Goal: Task Accomplishment & Management: Use online tool/utility

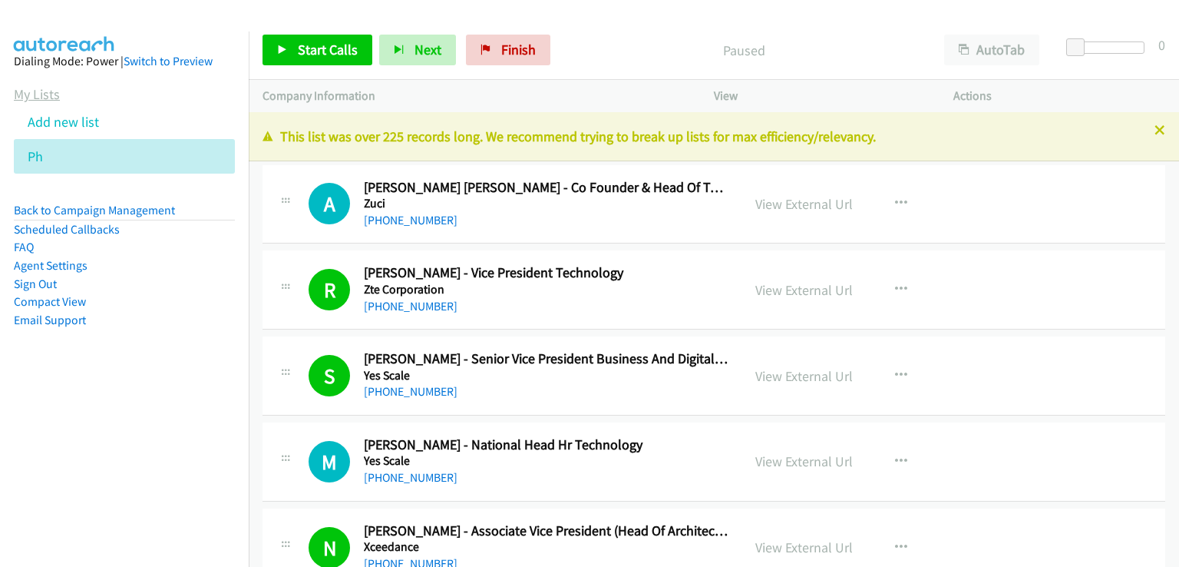
click at [45, 91] on link "My Lists" at bounding box center [37, 94] width 46 height 18
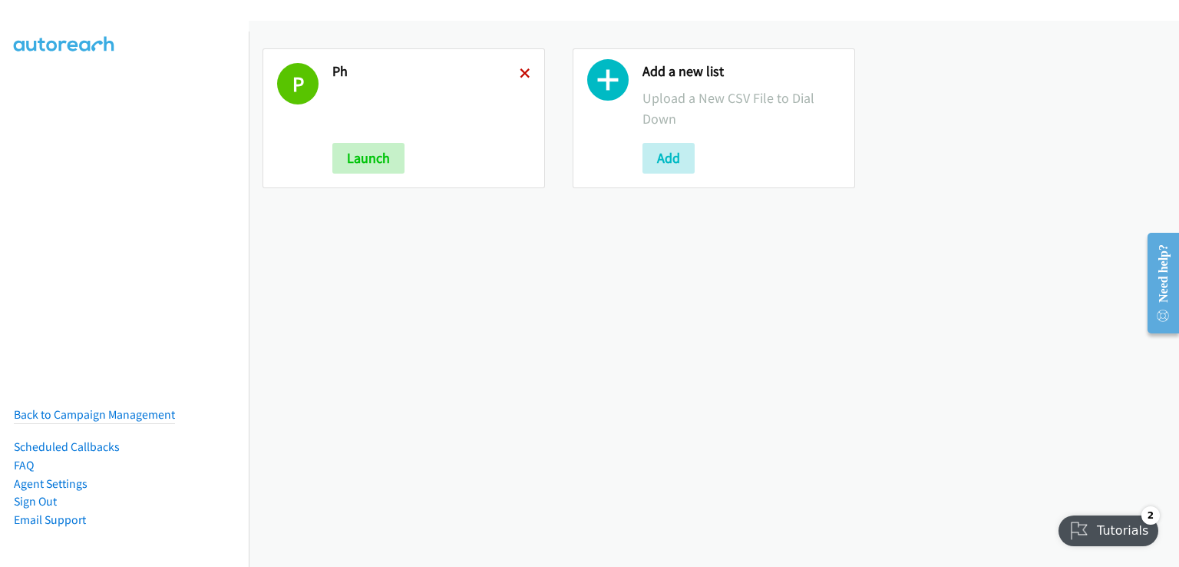
click at [522, 74] on icon at bounding box center [525, 74] width 11 height 11
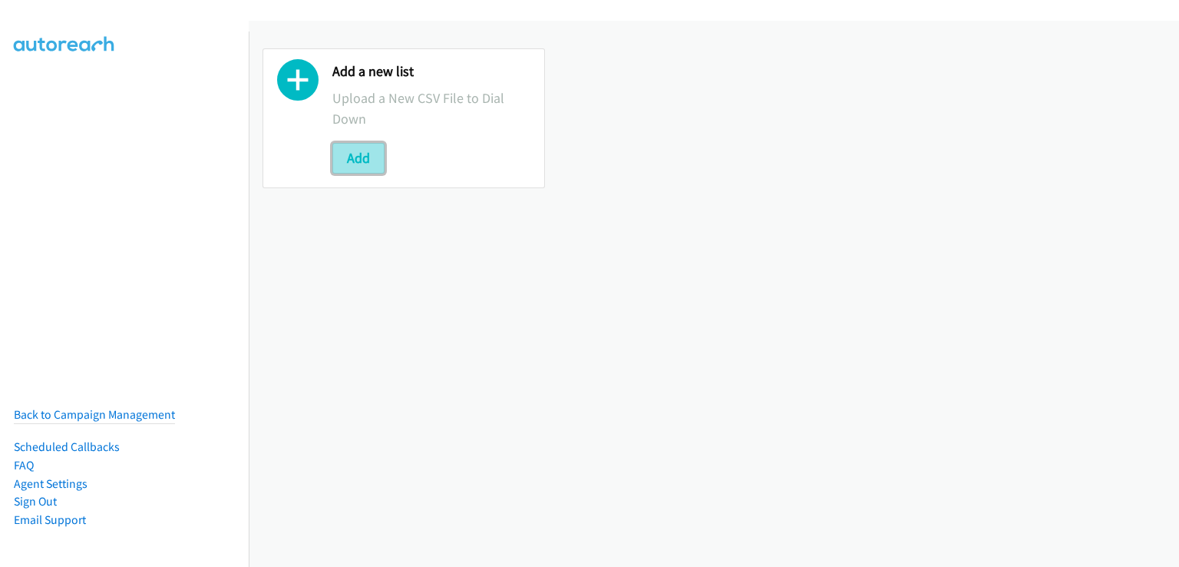
click at [376, 160] on button "Add" at bounding box center [358, 158] width 52 height 31
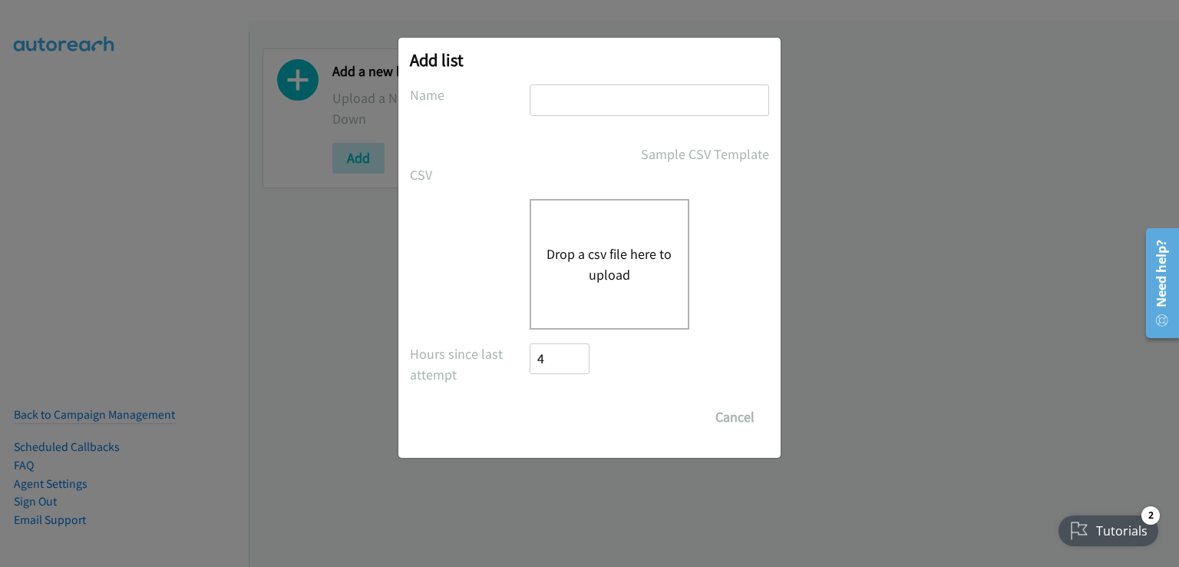
click at [606, 256] on button "Drop a csv file here to upload" at bounding box center [610, 263] width 126 height 41
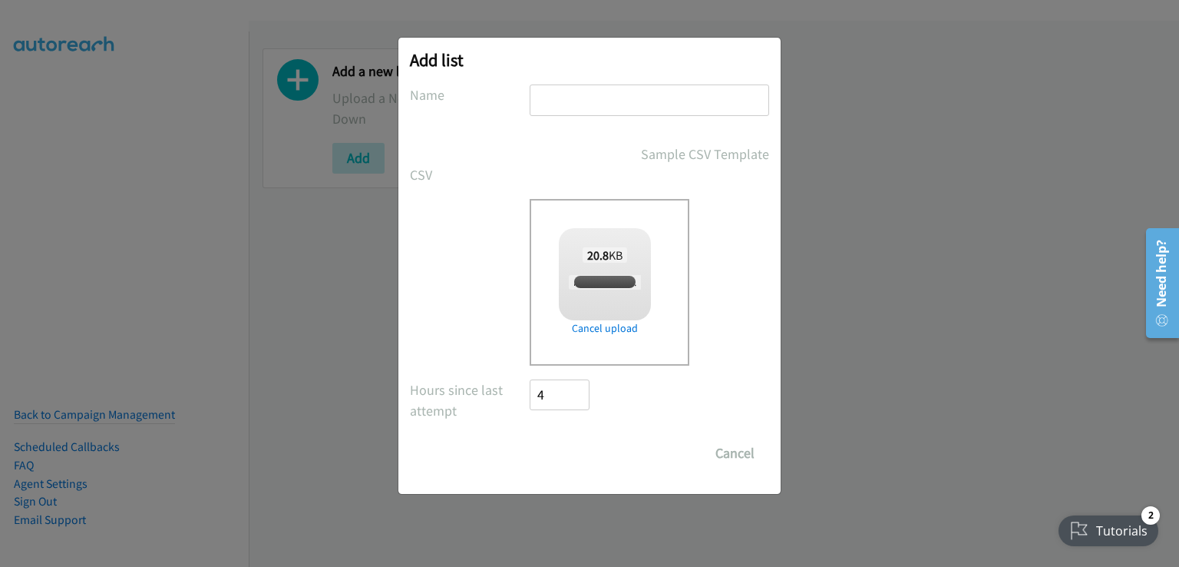
checkbox input "true"
click at [544, 101] on input "text" at bounding box center [650, 99] width 240 height 31
type input "Nice"
click at [569, 455] on input "Save List" at bounding box center [570, 453] width 81 height 31
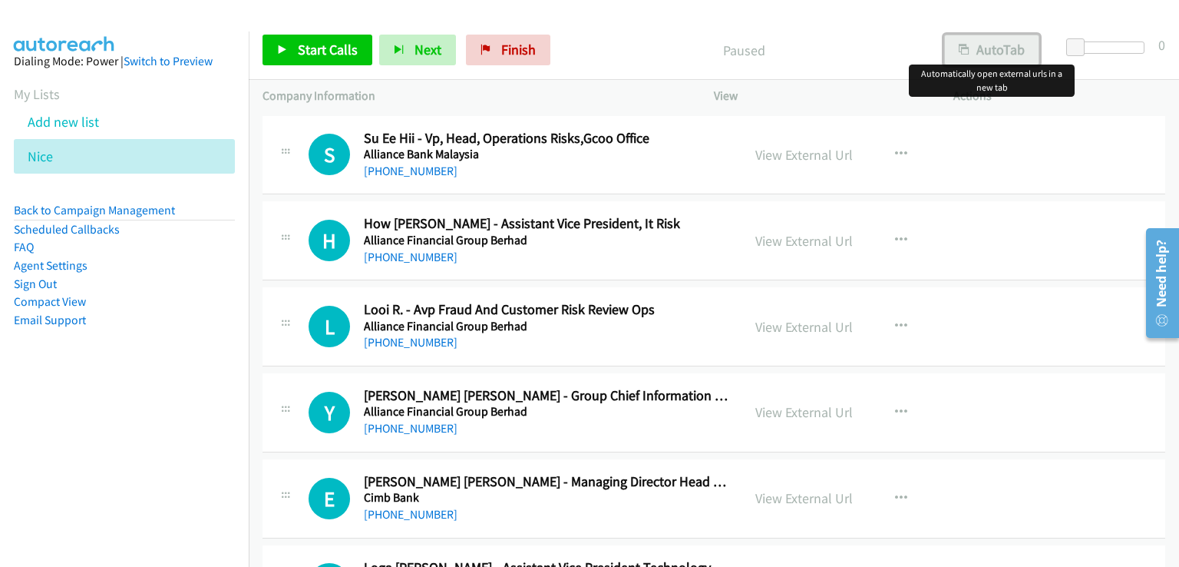
click at [1002, 41] on button "AutoTab" at bounding box center [991, 50] width 95 height 31
click at [327, 52] on span "Start Calls" at bounding box center [328, 50] width 60 height 18
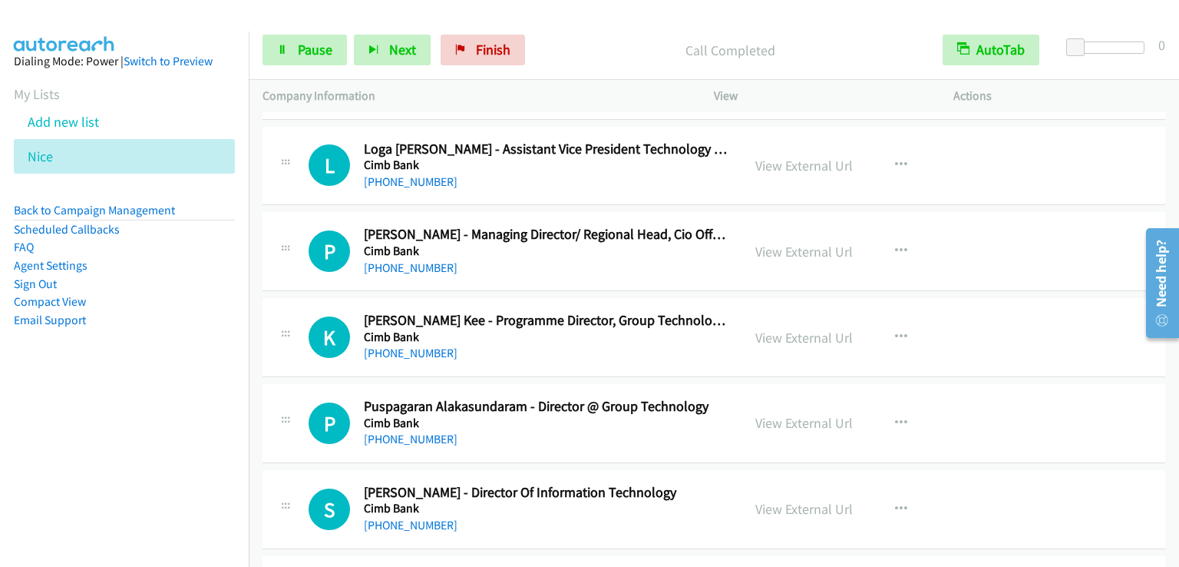
scroll to position [461, 0]
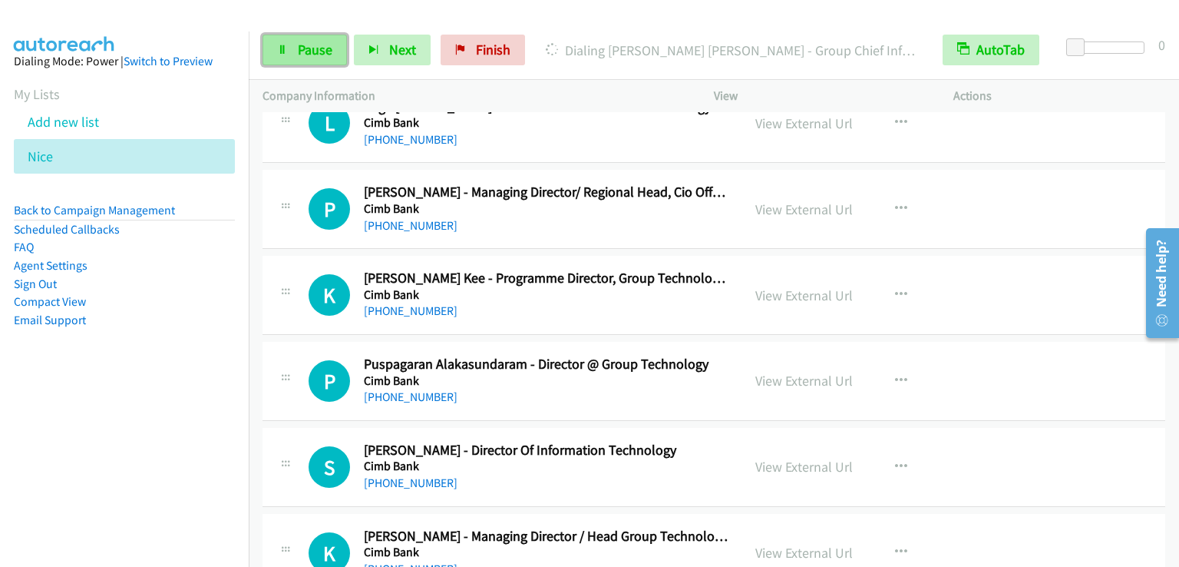
click at [305, 50] on span "Pause" at bounding box center [315, 50] width 35 height 18
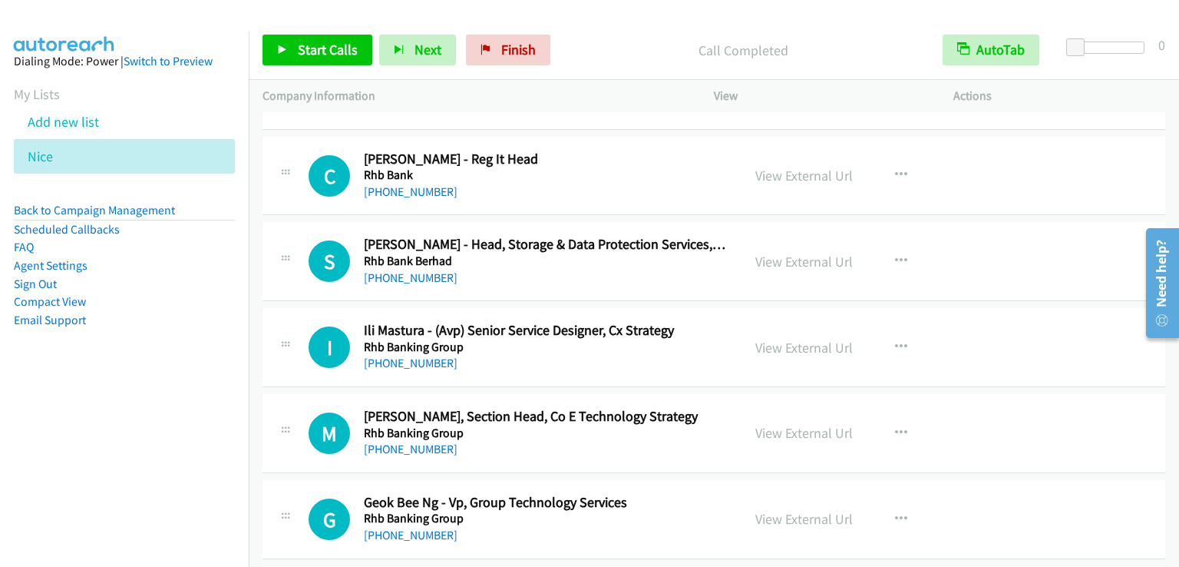
scroll to position [5011, 0]
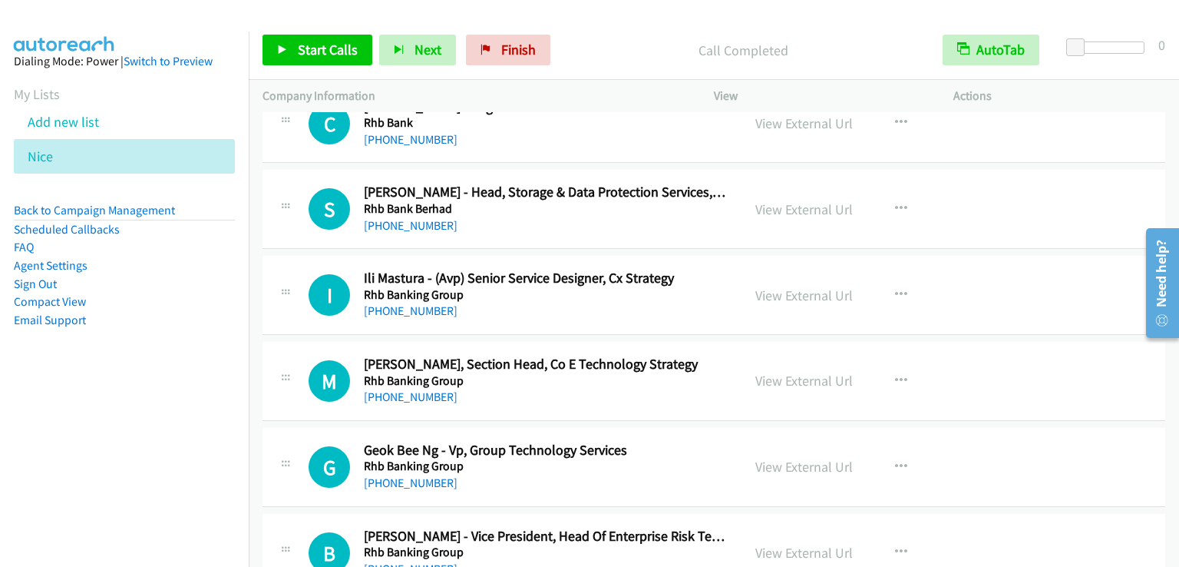
drag, startPoint x: 93, startPoint y: 402, endPoint x: 378, endPoint y: 481, distance: 295.6
click at [98, 402] on nav "Dialing Mode: Power | Switch to Preview My Lists Add new list [GEOGRAPHIC_DATA]…" at bounding box center [125, 314] width 250 height 567
click at [100, 428] on nav "Dialing Mode: Power | Switch to Preview My Lists Add new list [GEOGRAPHIC_DATA]…" at bounding box center [125, 314] width 250 height 567
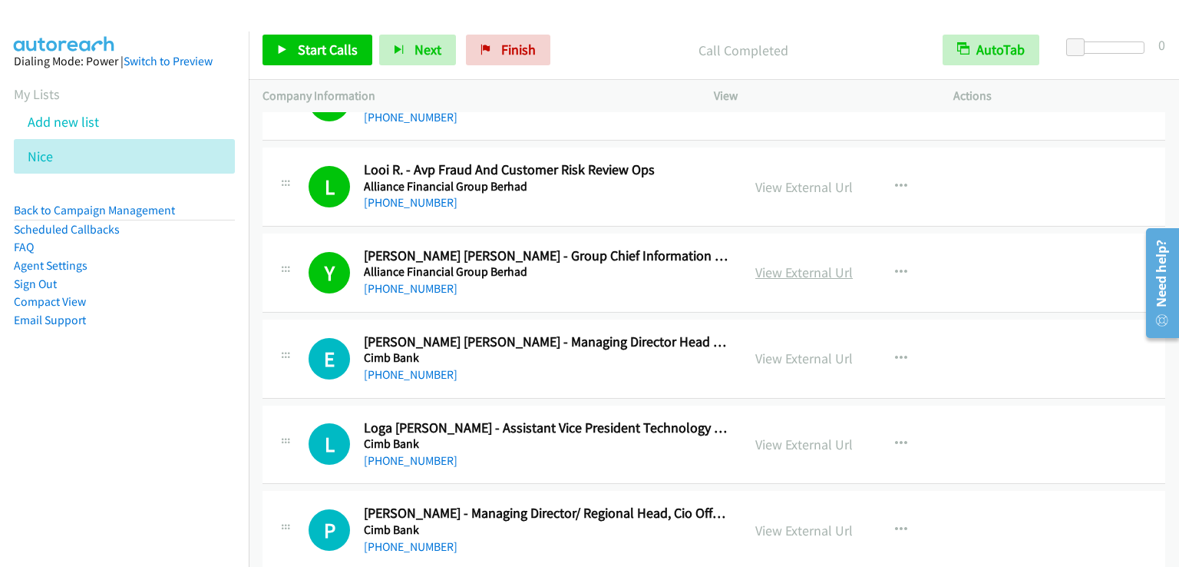
scroll to position [154, 0]
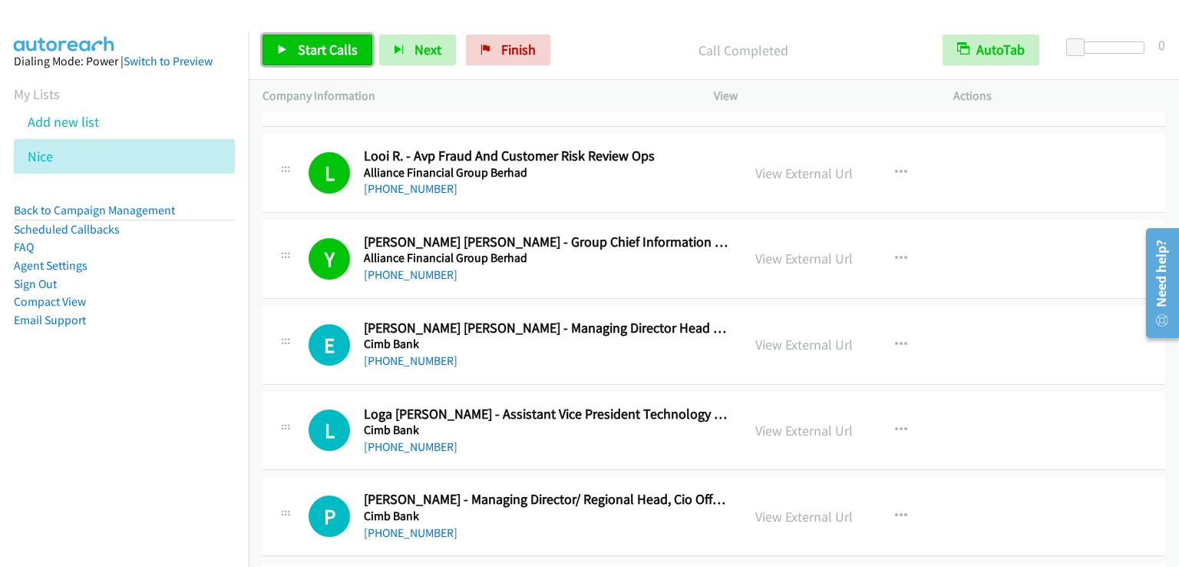
click at [334, 45] on span "Start Calls" at bounding box center [328, 50] width 60 height 18
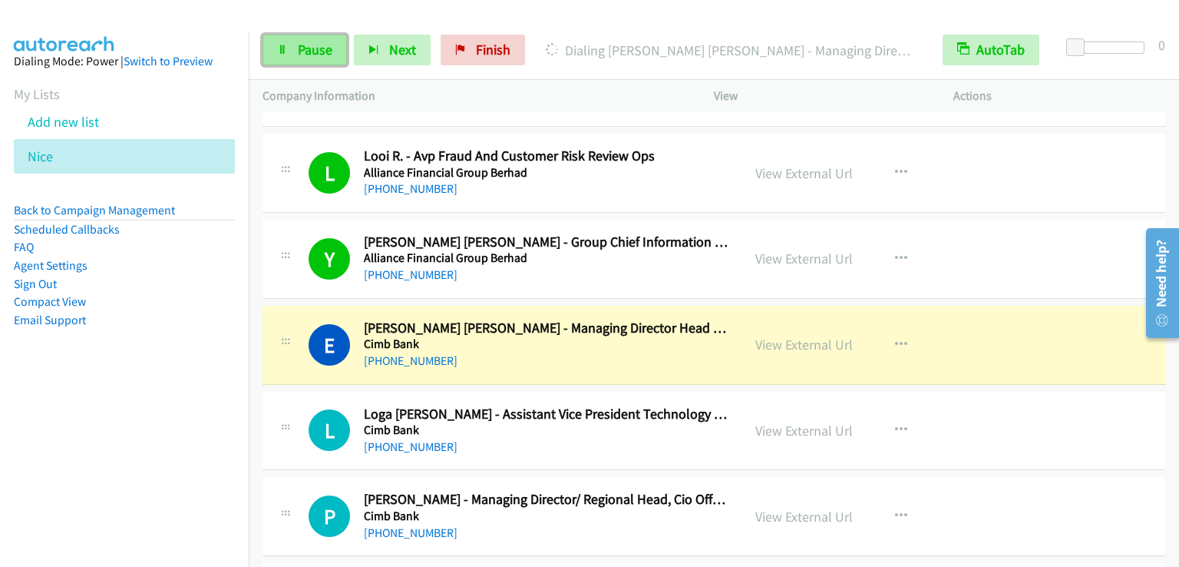
click at [314, 44] on span "Pause" at bounding box center [315, 50] width 35 height 18
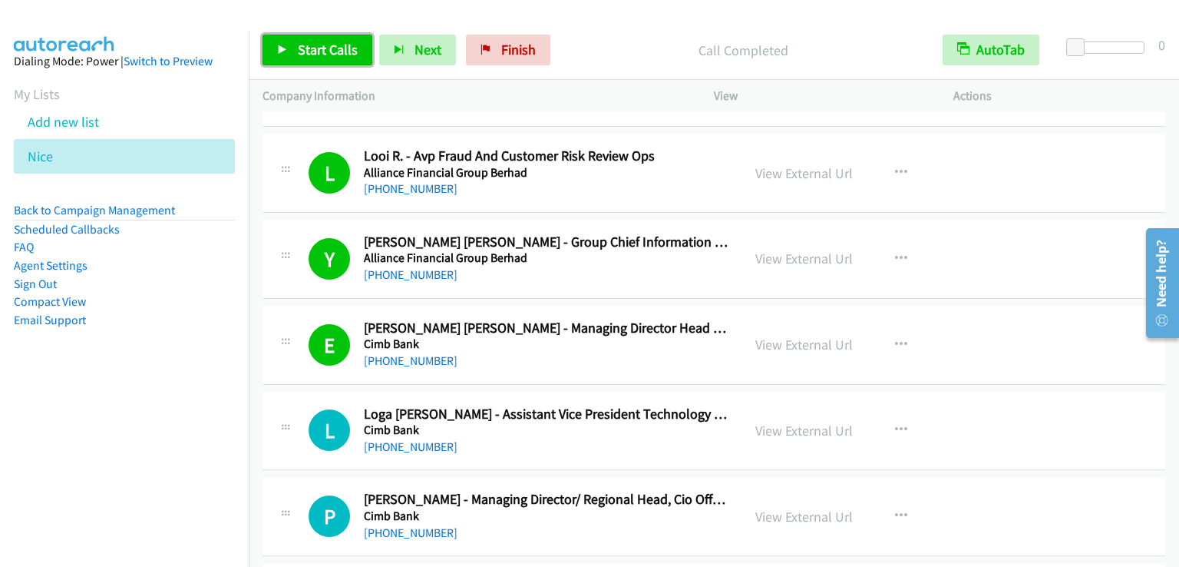
click at [320, 51] on span "Start Calls" at bounding box center [328, 50] width 60 height 18
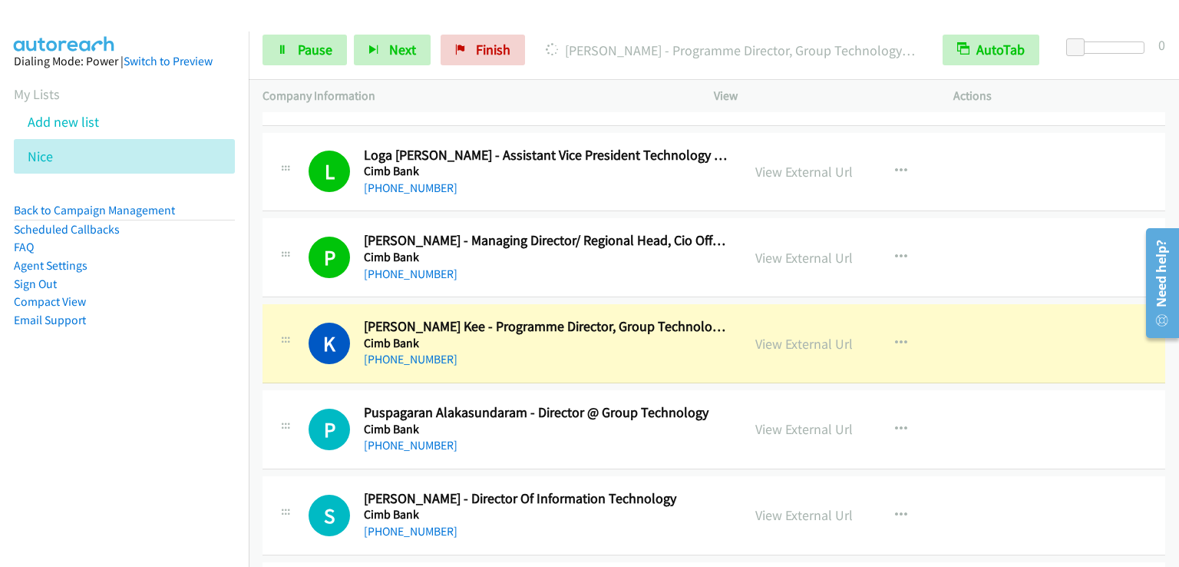
scroll to position [461, 0]
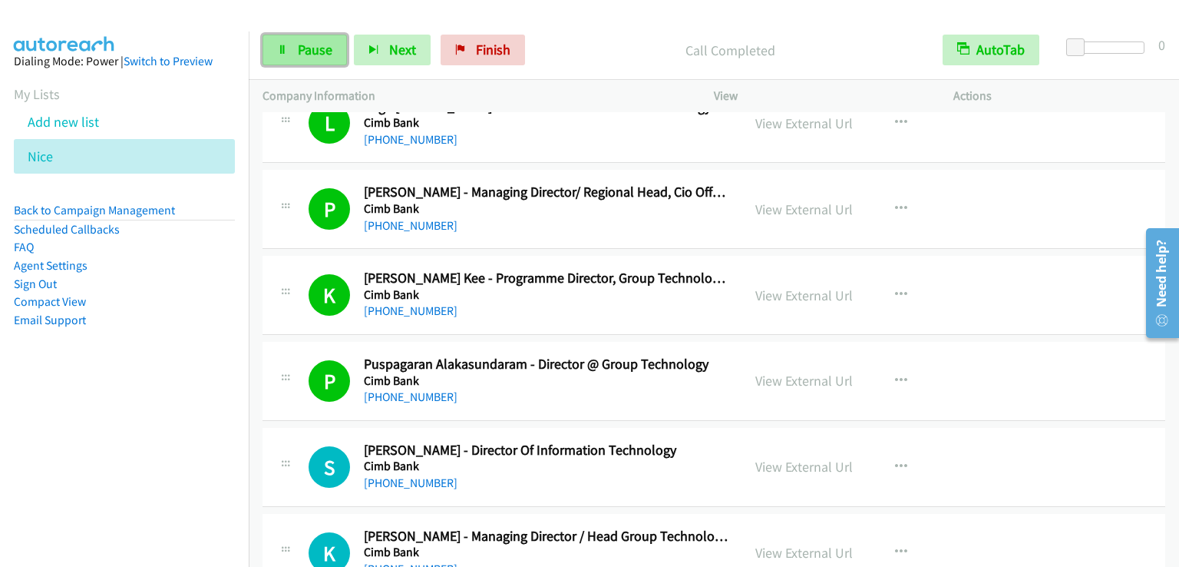
click at [303, 42] on span "Pause" at bounding box center [315, 50] width 35 height 18
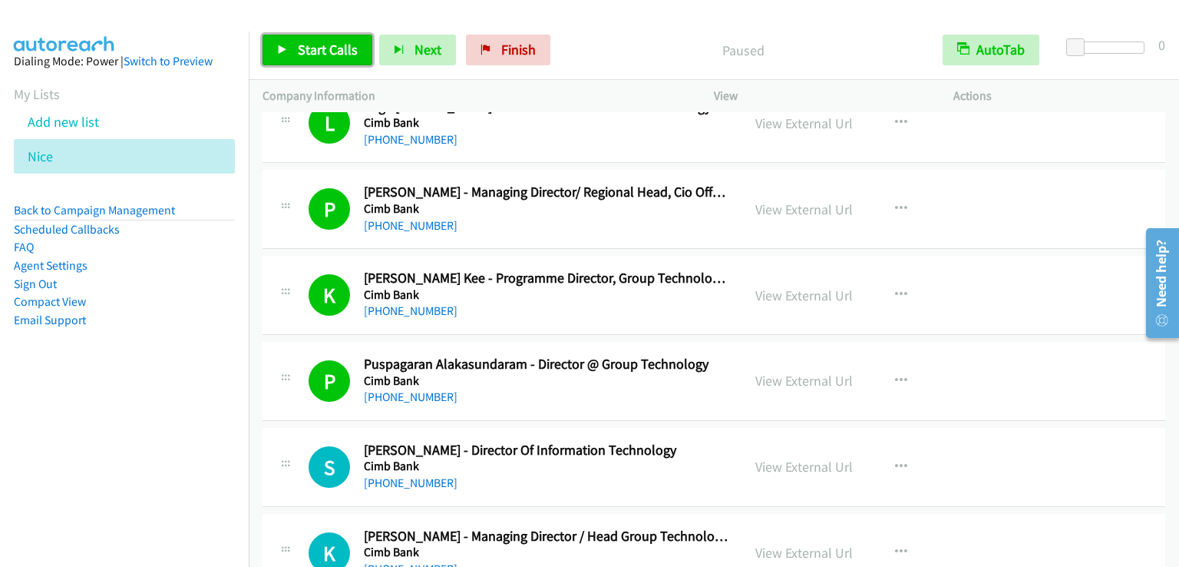
click at [303, 42] on span "Start Calls" at bounding box center [328, 50] width 60 height 18
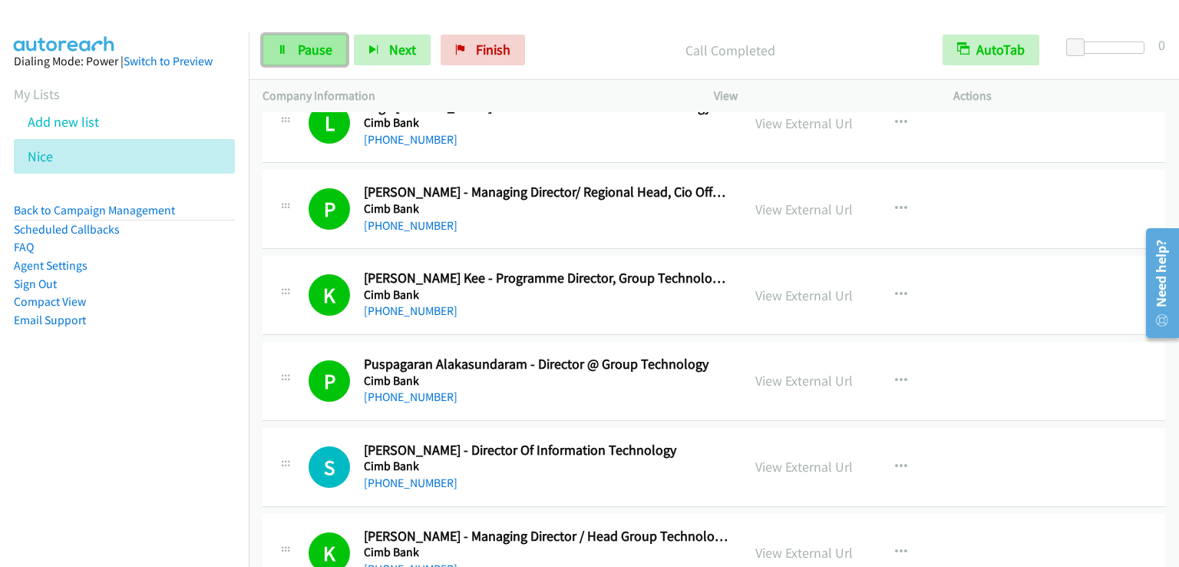
click at [319, 50] on span "Pause" at bounding box center [315, 50] width 35 height 18
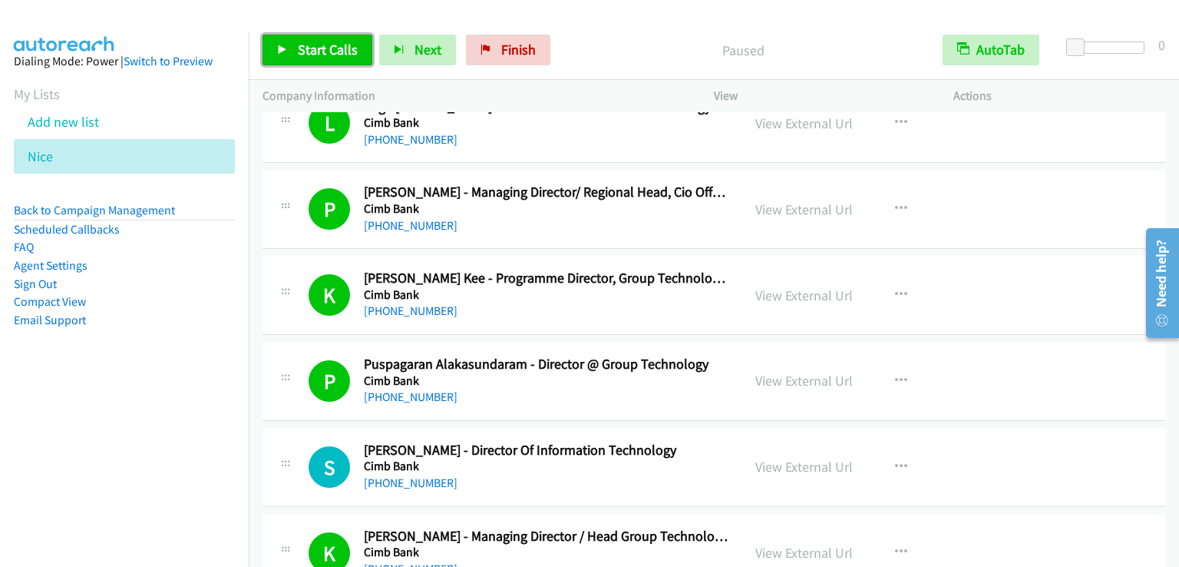
click at [317, 50] on span "Start Calls" at bounding box center [328, 50] width 60 height 18
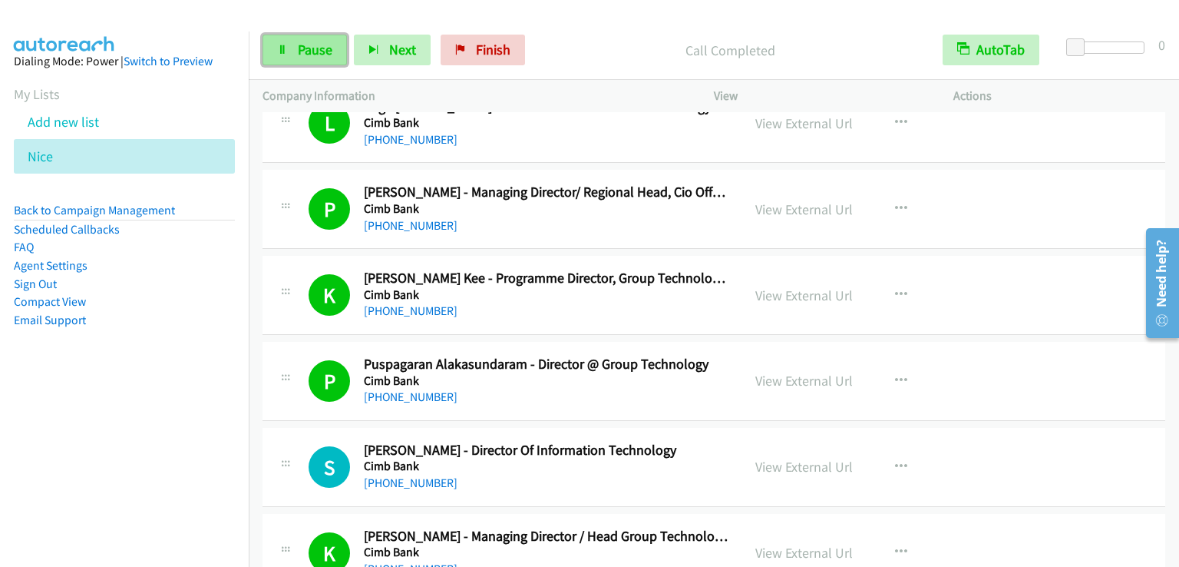
click at [324, 55] on span "Pause" at bounding box center [315, 50] width 35 height 18
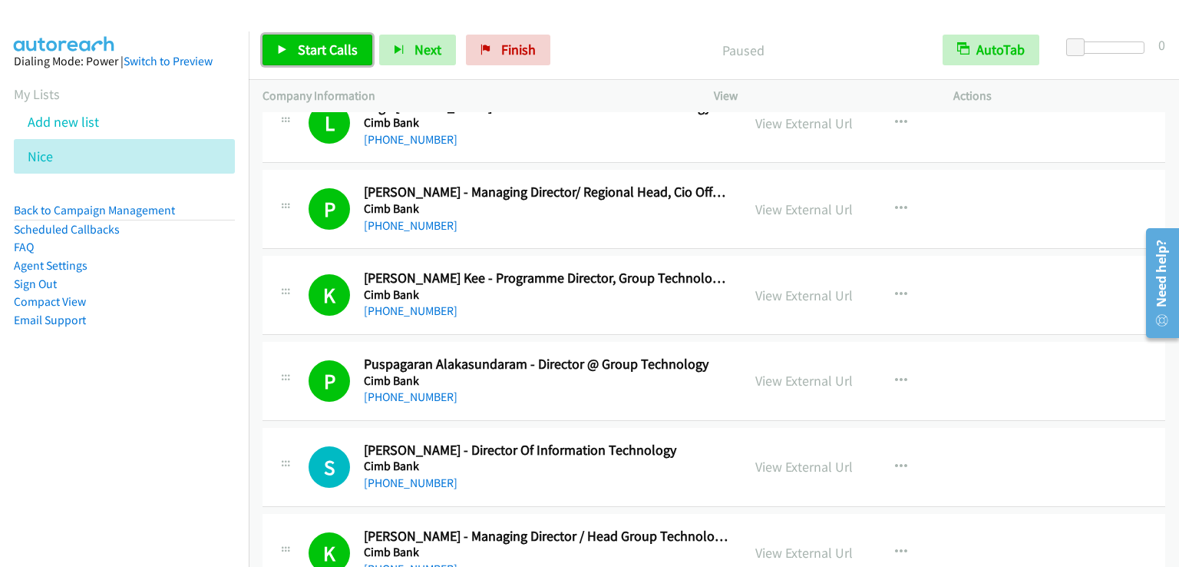
click at [324, 55] on span "Start Calls" at bounding box center [328, 50] width 60 height 18
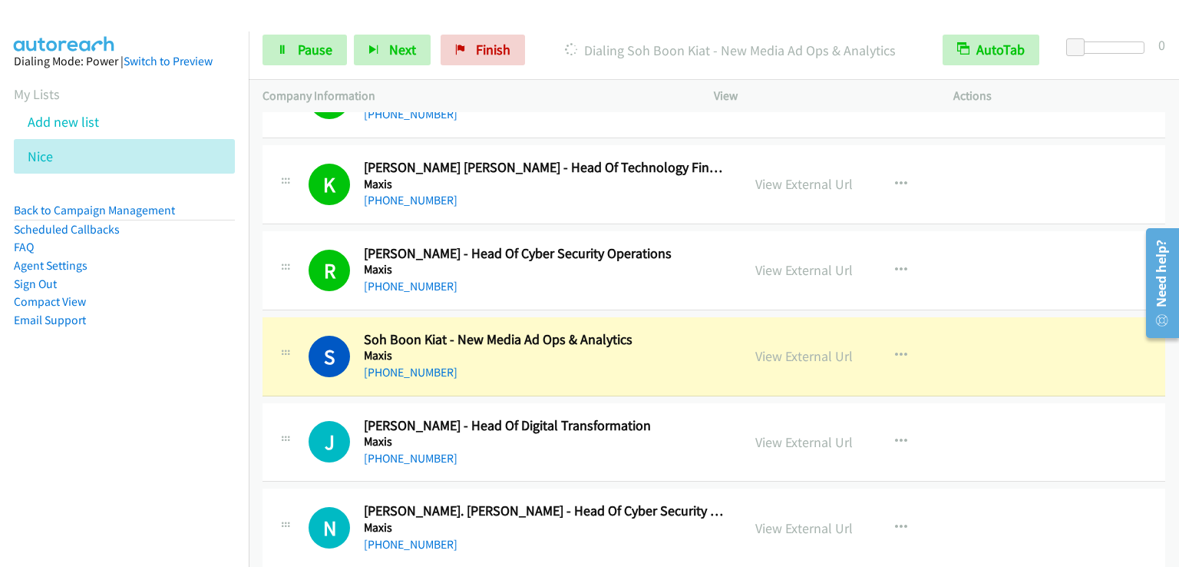
scroll to position [2534, 0]
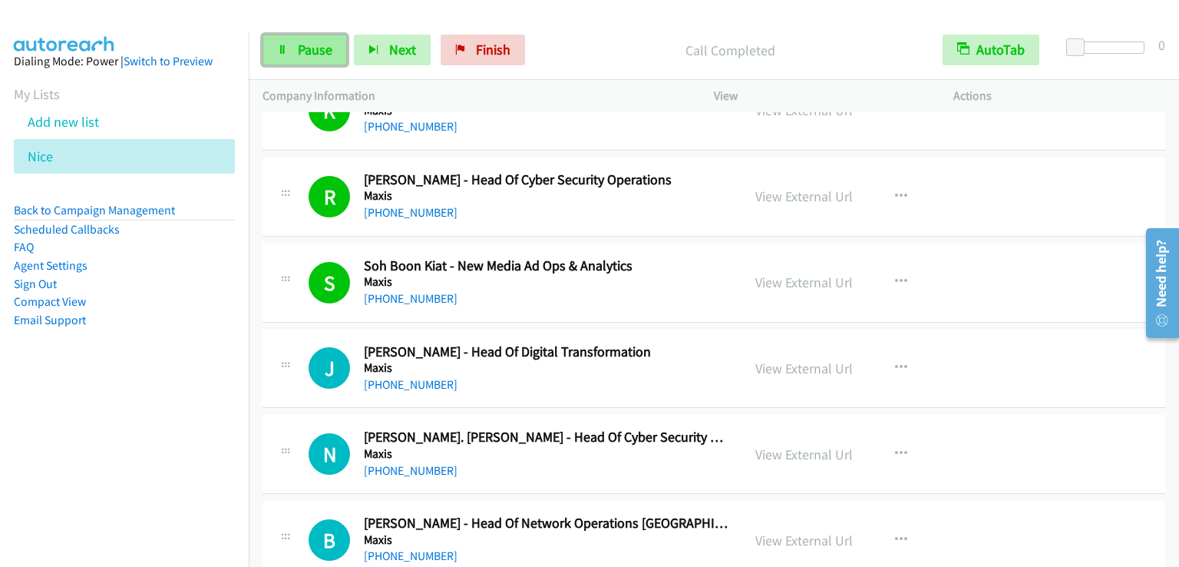
click at [298, 51] on span "Pause" at bounding box center [315, 50] width 35 height 18
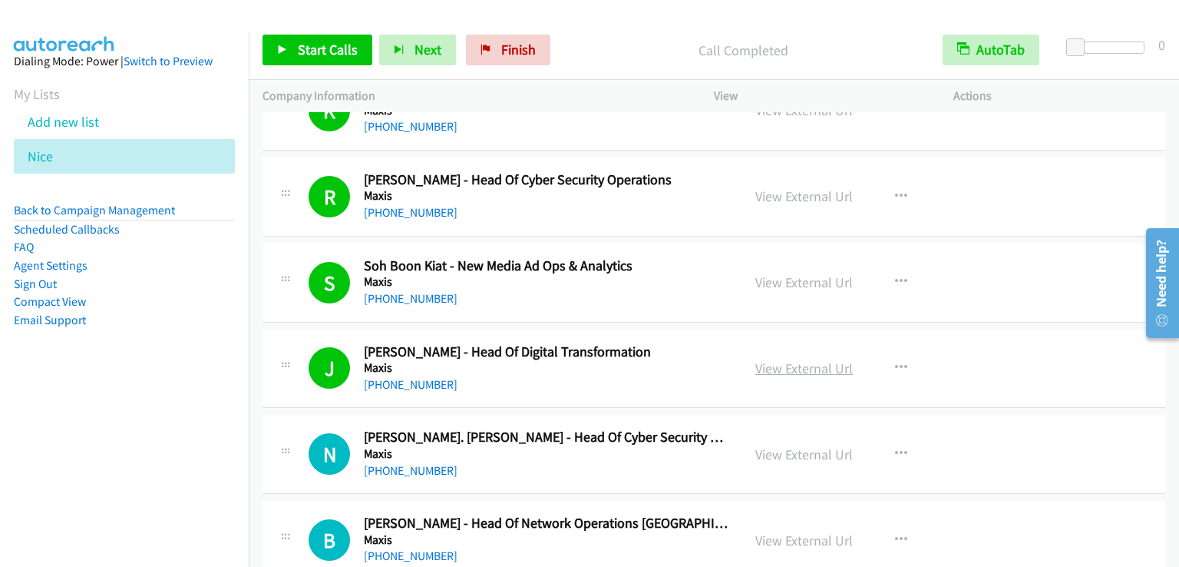
click at [799, 359] on link "View External Url" at bounding box center [805, 368] width 98 height 18
click at [319, 50] on span "Start Calls" at bounding box center [328, 50] width 60 height 18
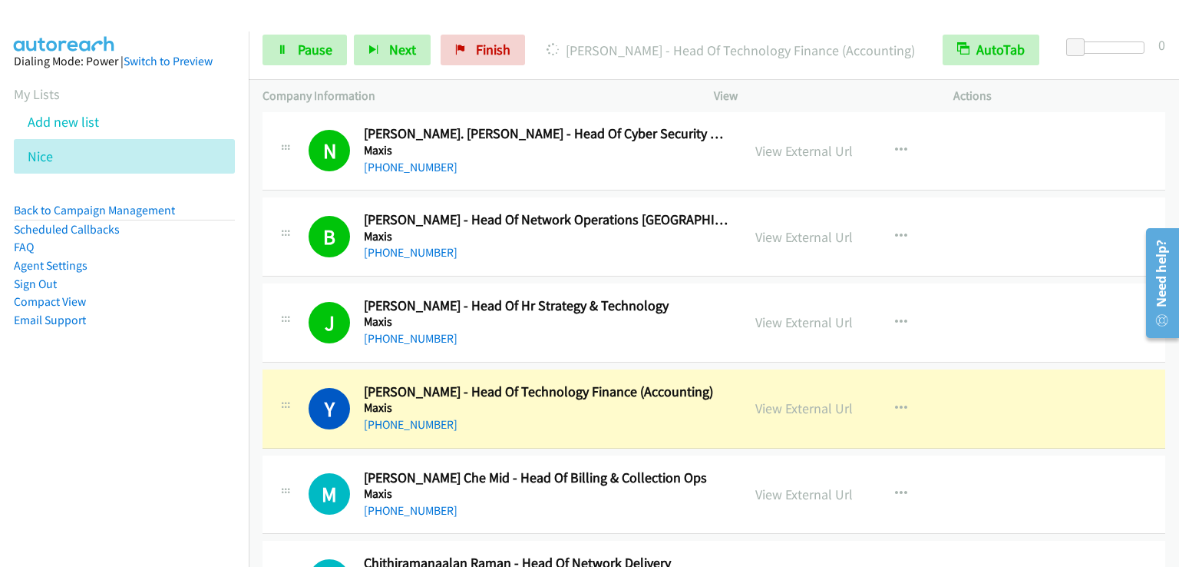
scroll to position [2841, 0]
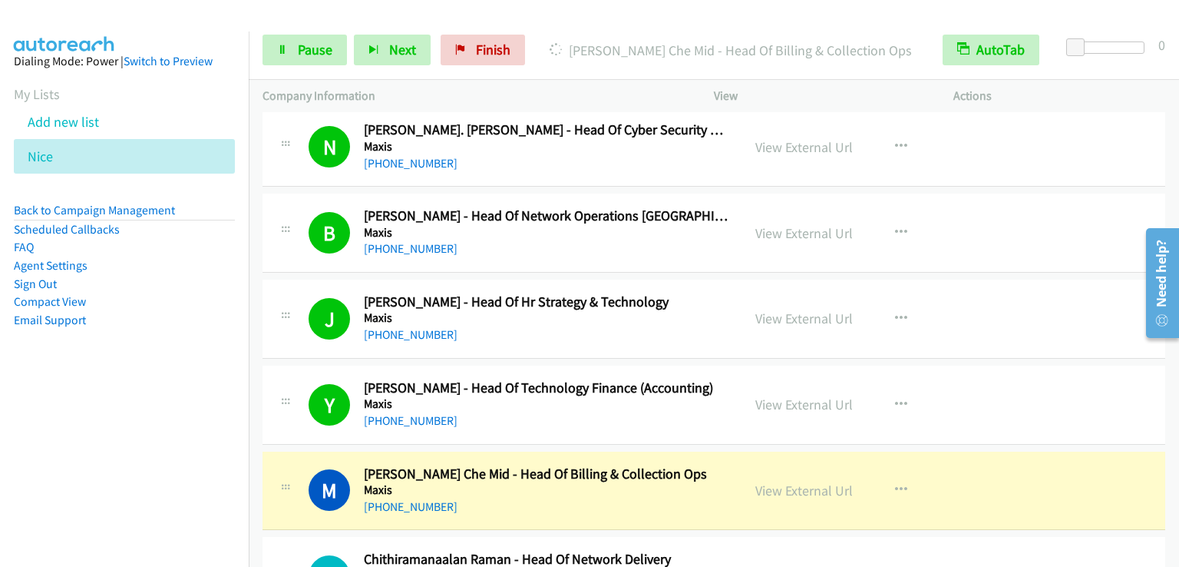
click at [50, 458] on nav "Dialing Mode: Power | Switch to Preview My Lists Add new list [GEOGRAPHIC_DATA]…" at bounding box center [125, 314] width 250 height 567
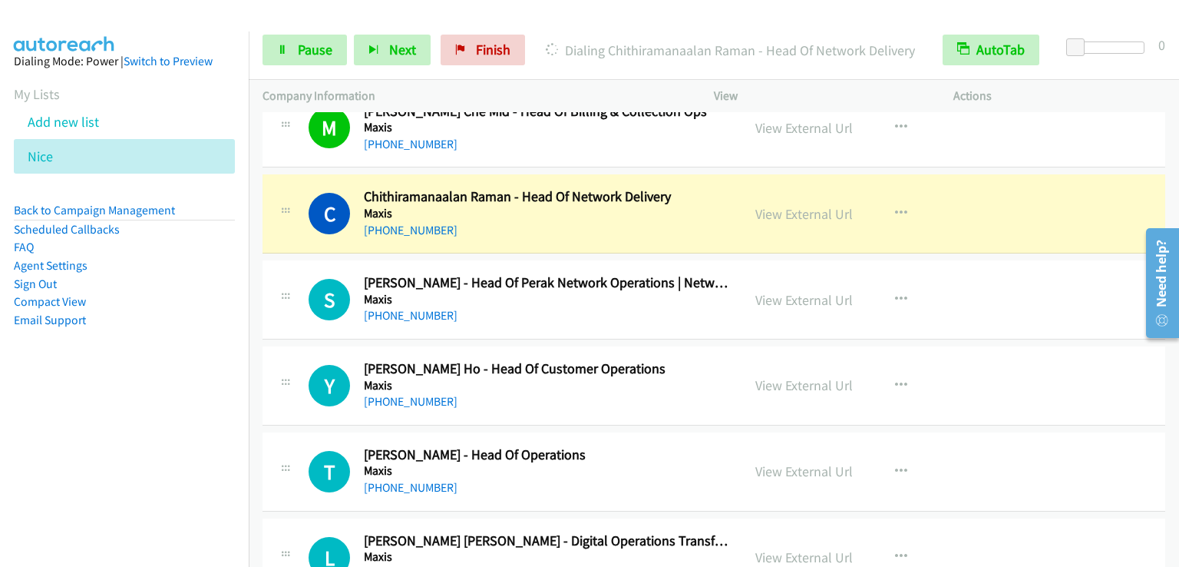
scroll to position [3225, 0]
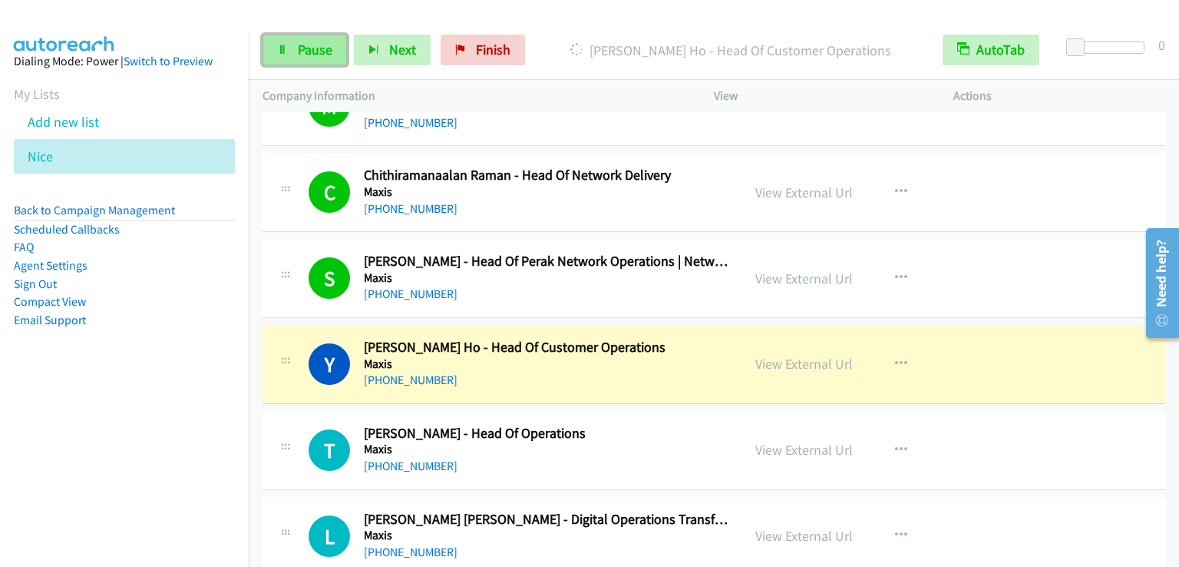
click at [299, 49] on span "Pause" at bounding box center [315, 50] width 35 height 18
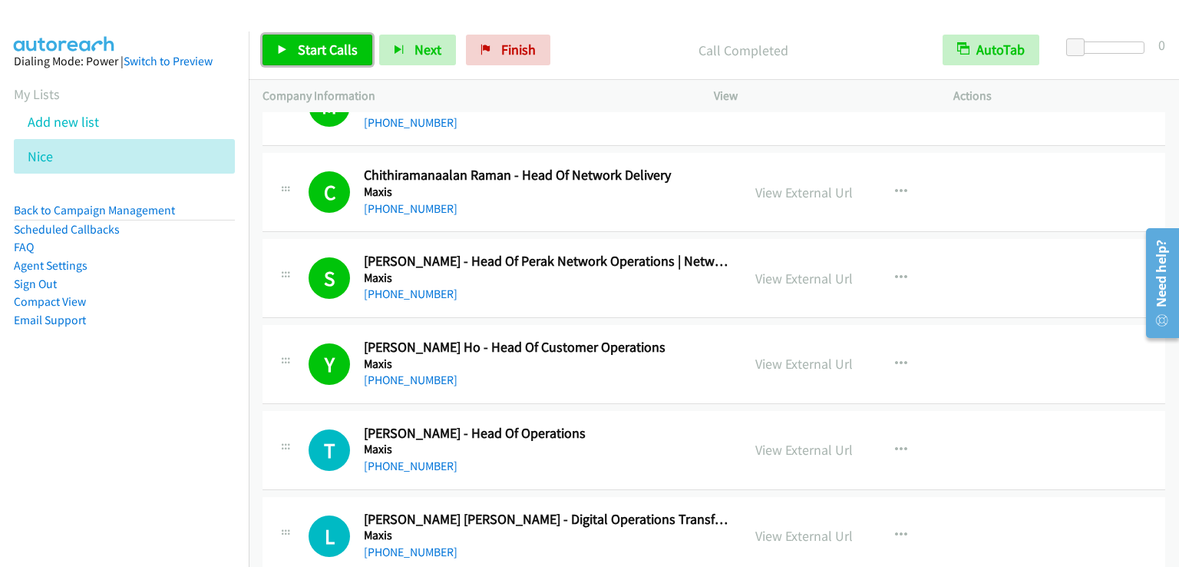
click at [324, 51] on span "Start Calls" at bounding box center [328, 50] width 60 height 18
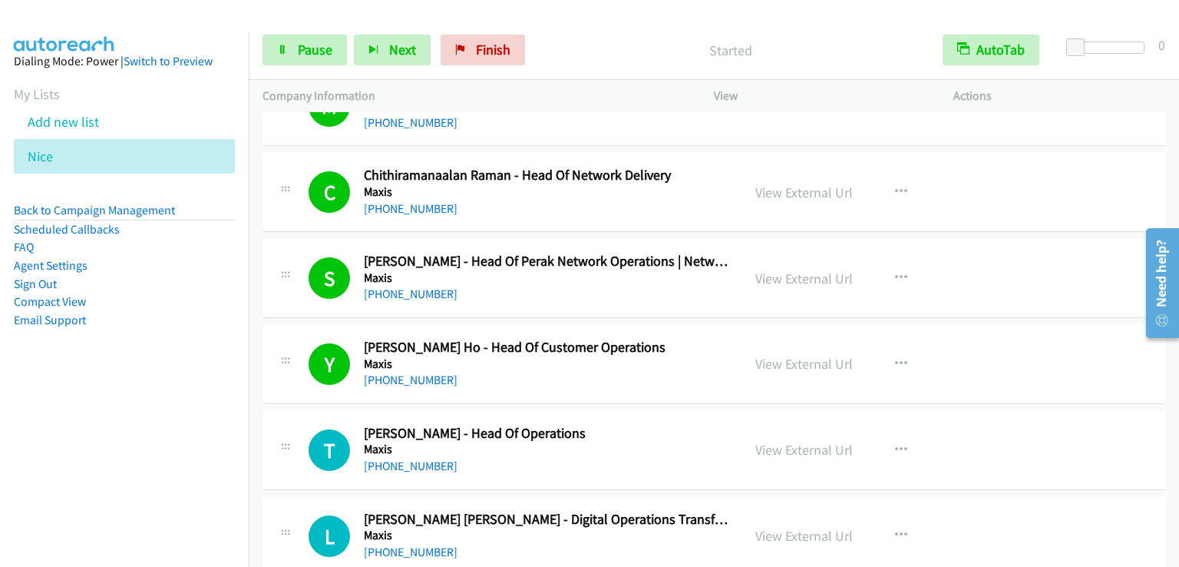
click at [65, 425] on nav "Dialing Mode: Power | Switch to Preview My Lists Add new list [GEOGRAPHIC_DATA]…" at bounding box center [125, 314] width 250 height 567
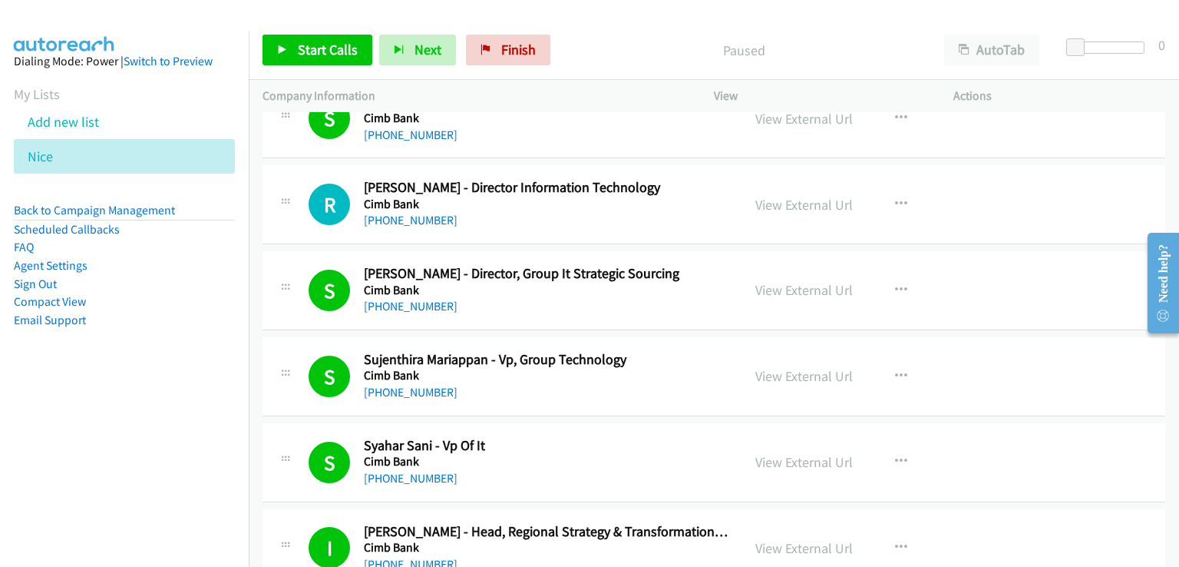
scroll to position [998, 0]
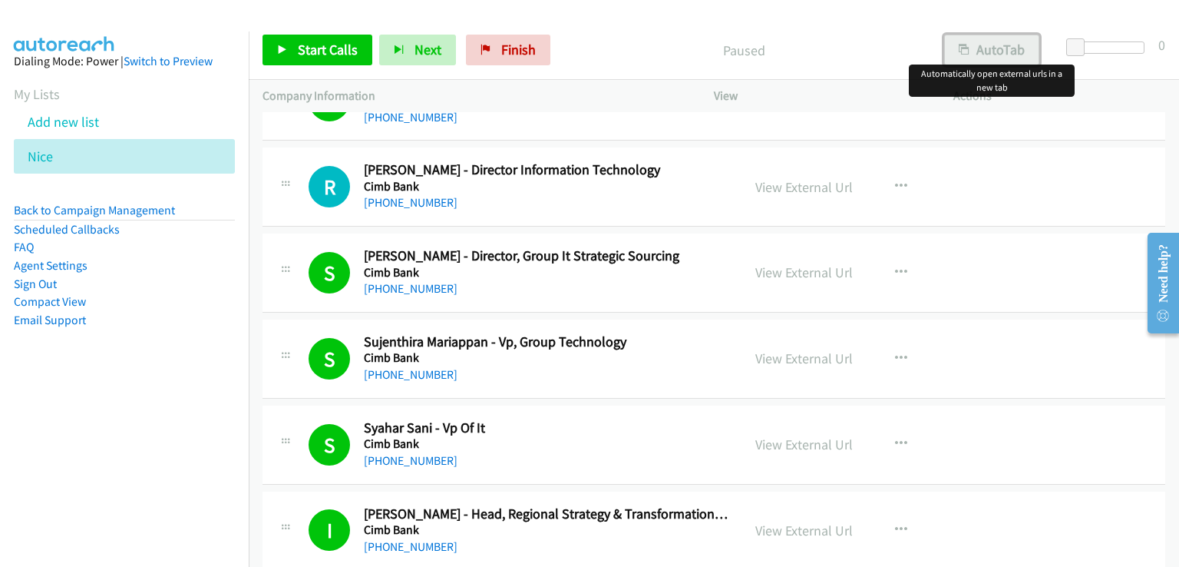
click at [1009, 42] on button "AutoTab" at bounding box center [991, 50] width 95 height 31
click at [324, 51] on span "Start Calls" at bounding box center [328, 50] width 60 height 18
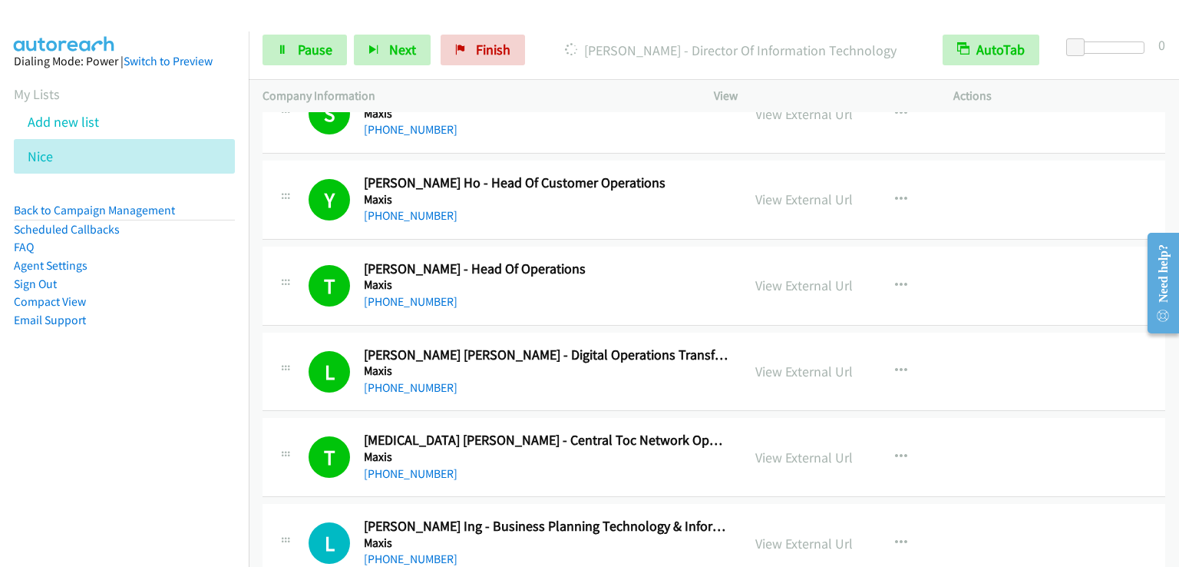
scroll to position [3148, 0]
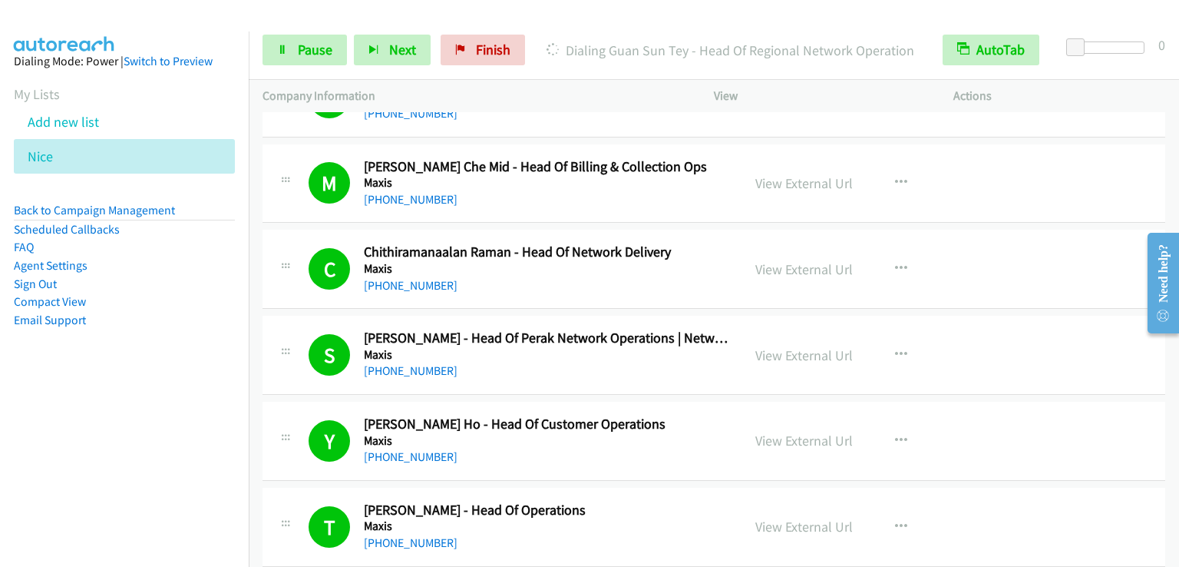
drag, startPoint x: 147, startPoint y: 443, endPoint x: 156, endPoint y: 459, distance: 18.2
click at [146, 447] on nav "Dialing Mode: Power | Switch to Preview My Lists Add new list [GEOGRAPHIC_DATA]…" at bounding box center [125, 314] width 250 height 567
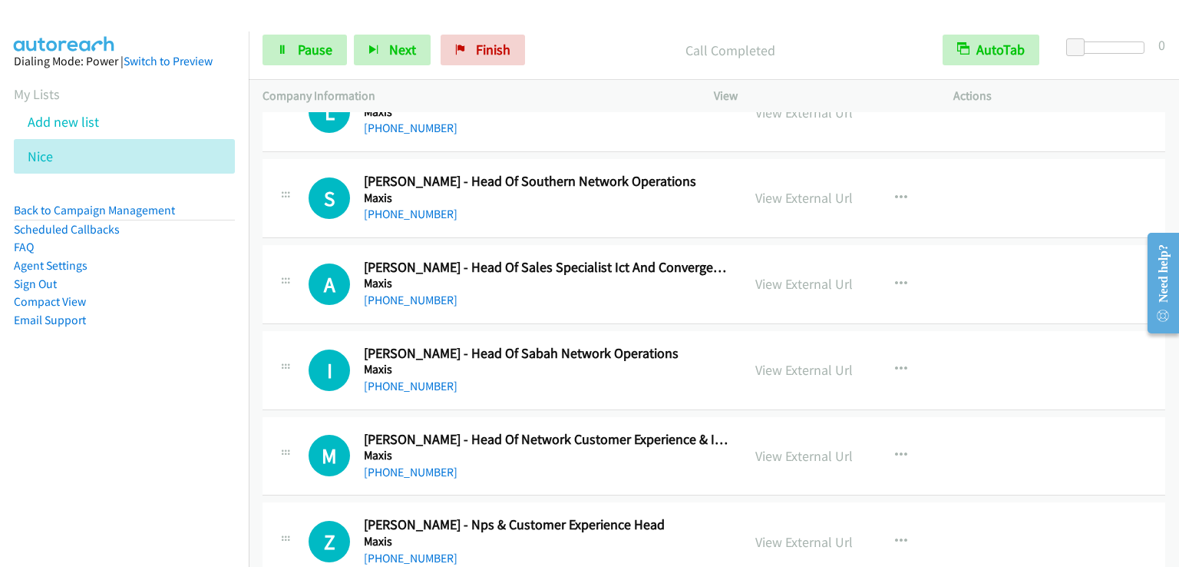
scroll to position [3839, 0]
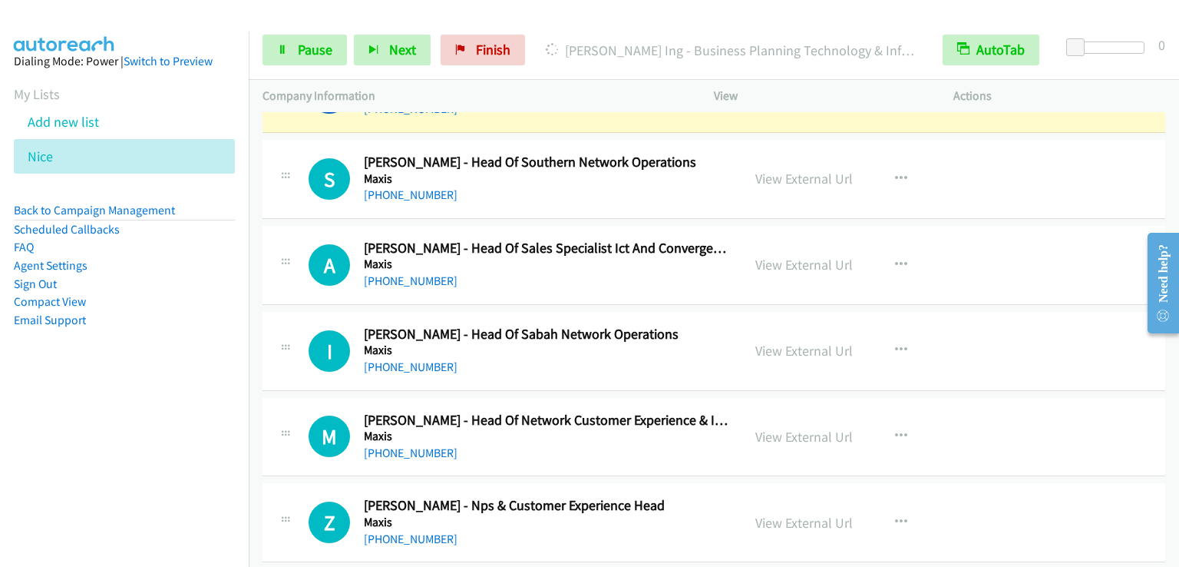
drag, startPoint x: 170, startPoint y: 411, endPoint x: 310, endPoint y: 379, distance: 143.4
click at [169, 411] on nav "Dialing Mode: Power | Switch to Preview My Lists Add new list [GEOGRAPHIC_DATA]…" at bounding box center [125, 314] width 250 height 567
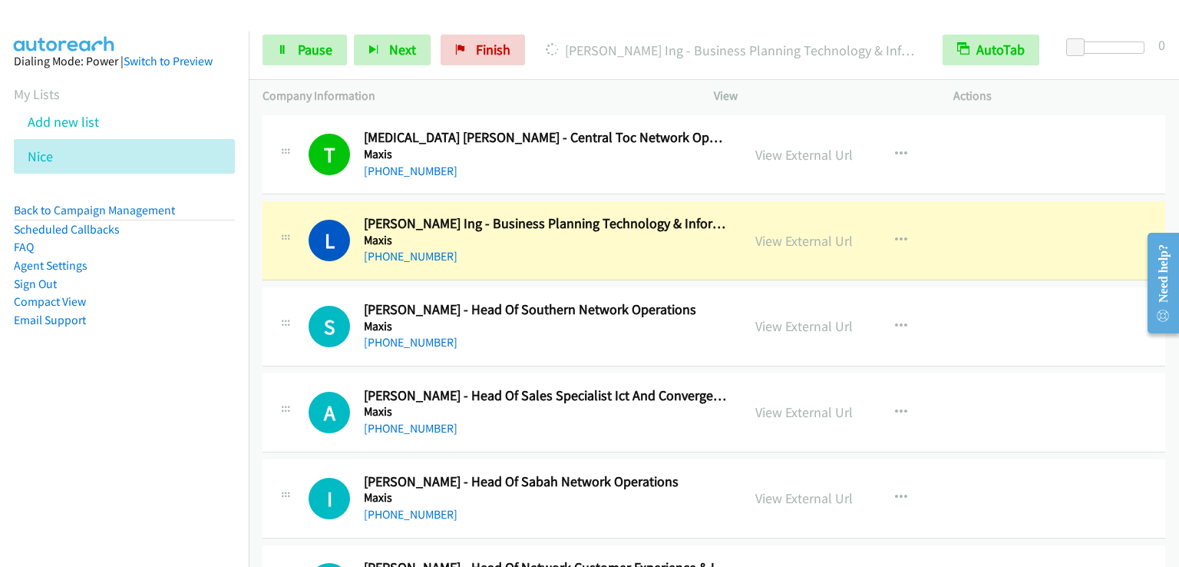
scroll to position [3686, 0]
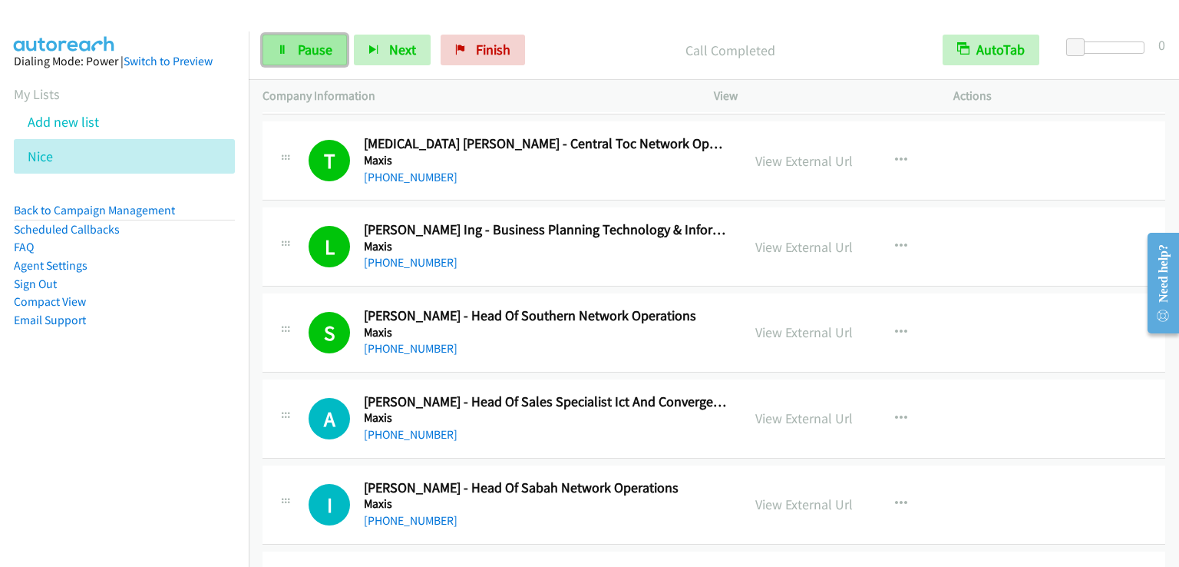
click at [296, 49] on link "Pause" at bounding box center [305, 50] width 84 height 31
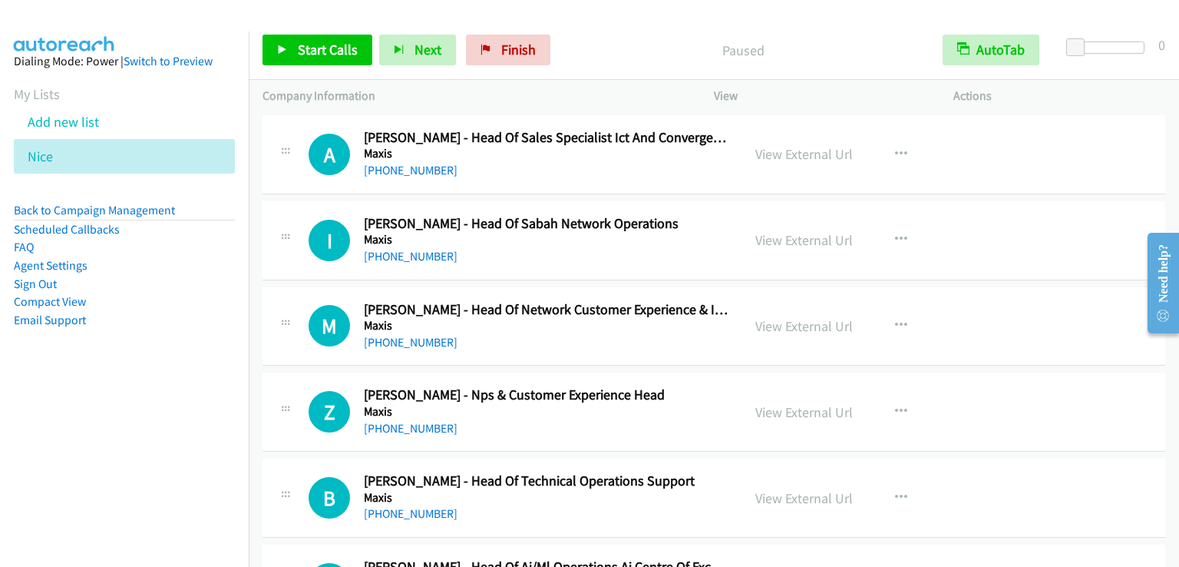
scroll to position [3839, 0]
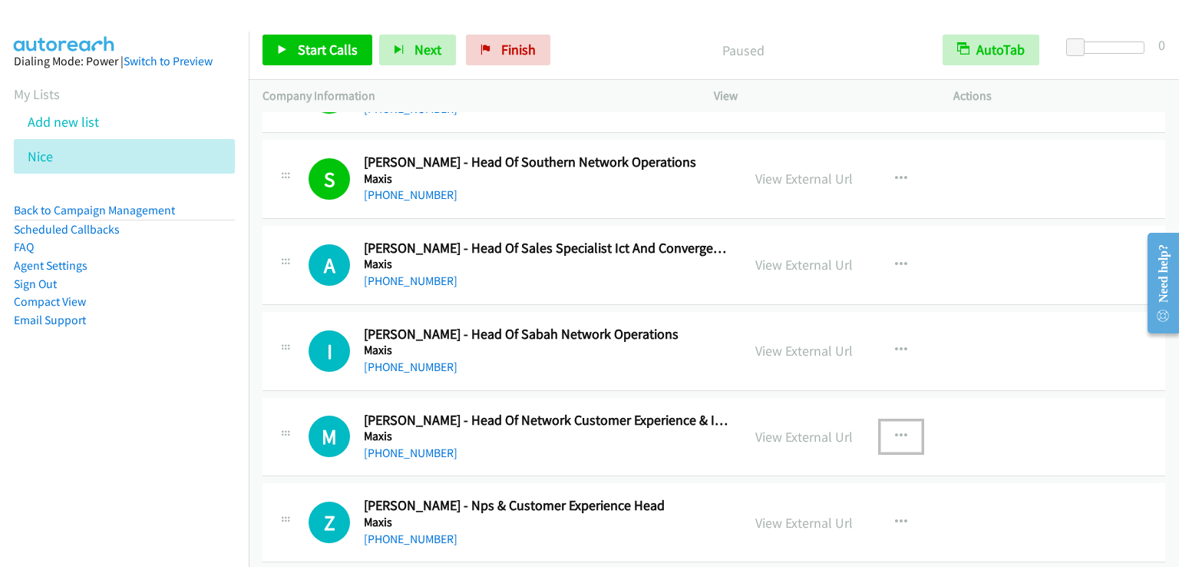
click at [898, 430] on icon "button" at bounding box center [901, 436] width 12 height 12
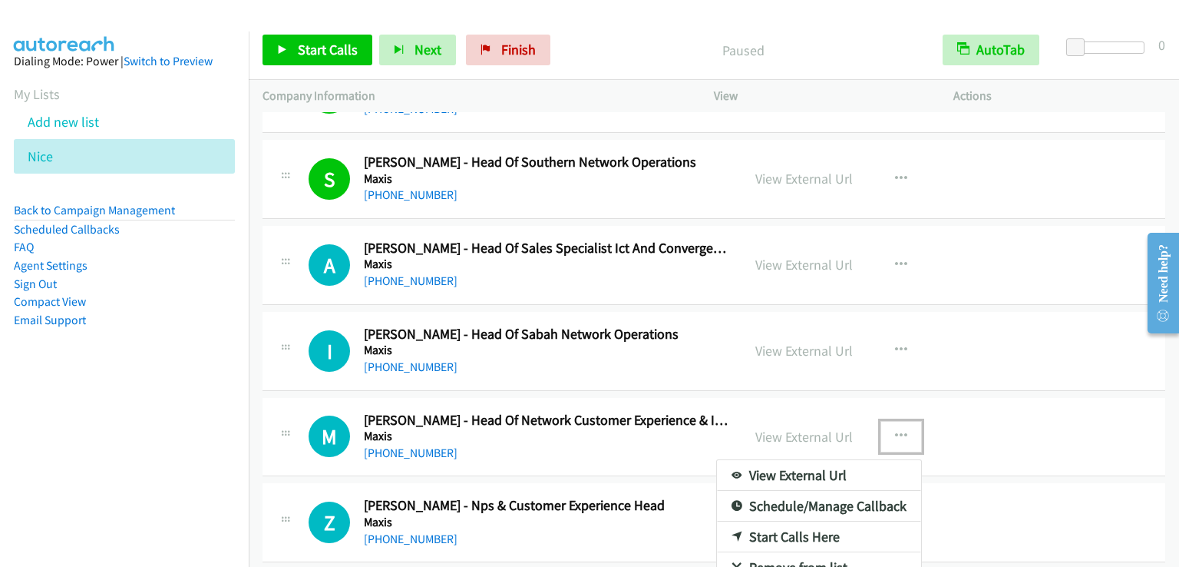
click at [781, 526] on link "Start Calls Here" at bounding box center [819, 536] width 204 height 31
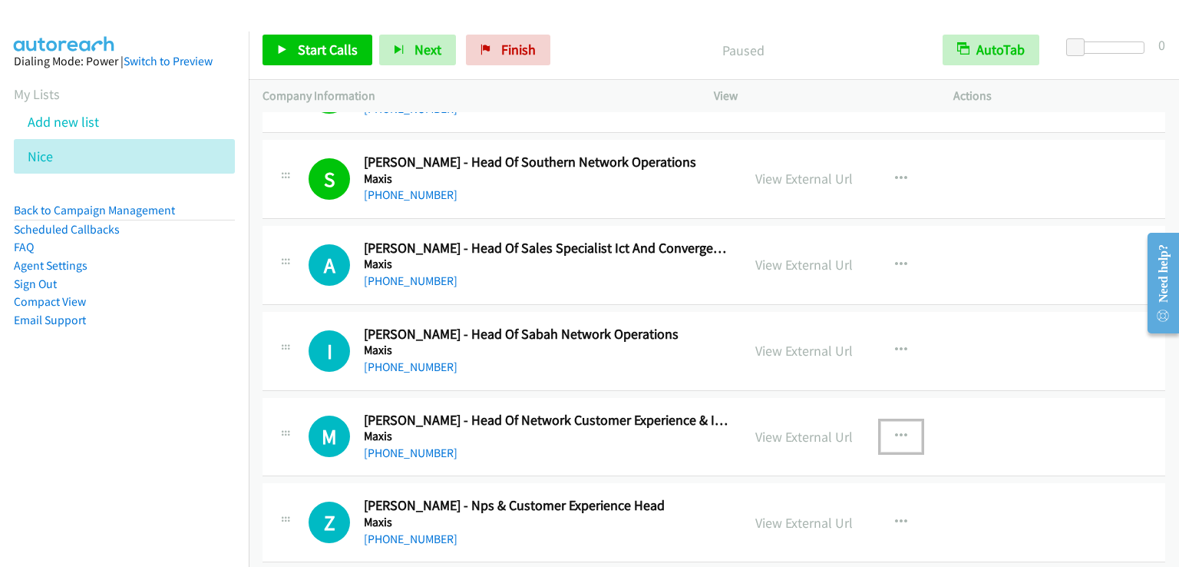
click at [884, 423] on button "button" at bounding box center [901, 436] width 41 height 31
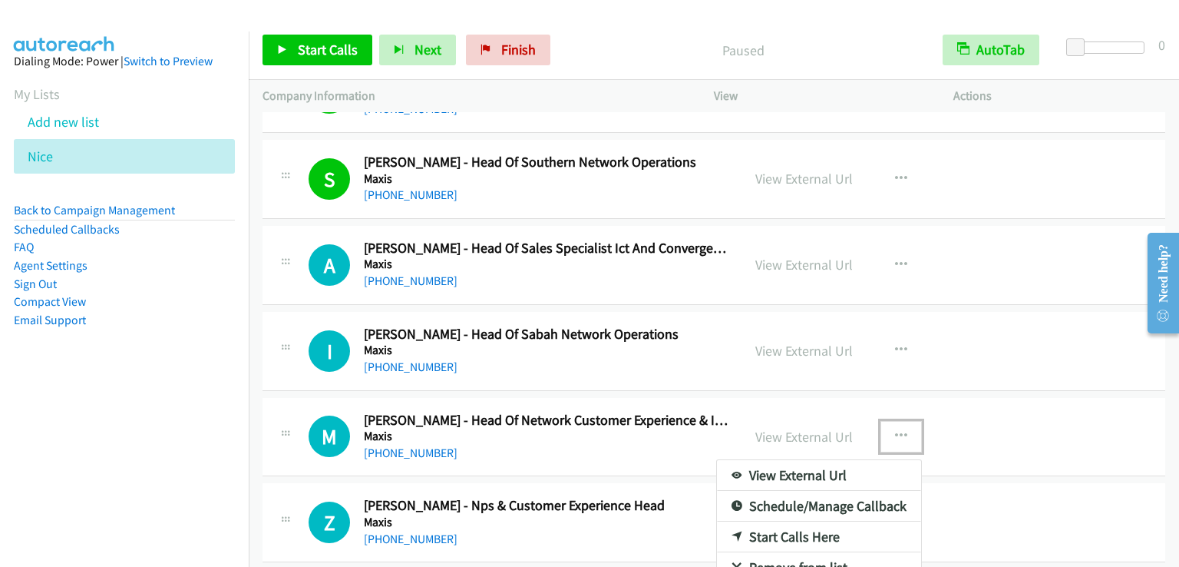
click at [790, 534] on link "Start Calls Here" at bounding box center [819, 536] width 204 height 31
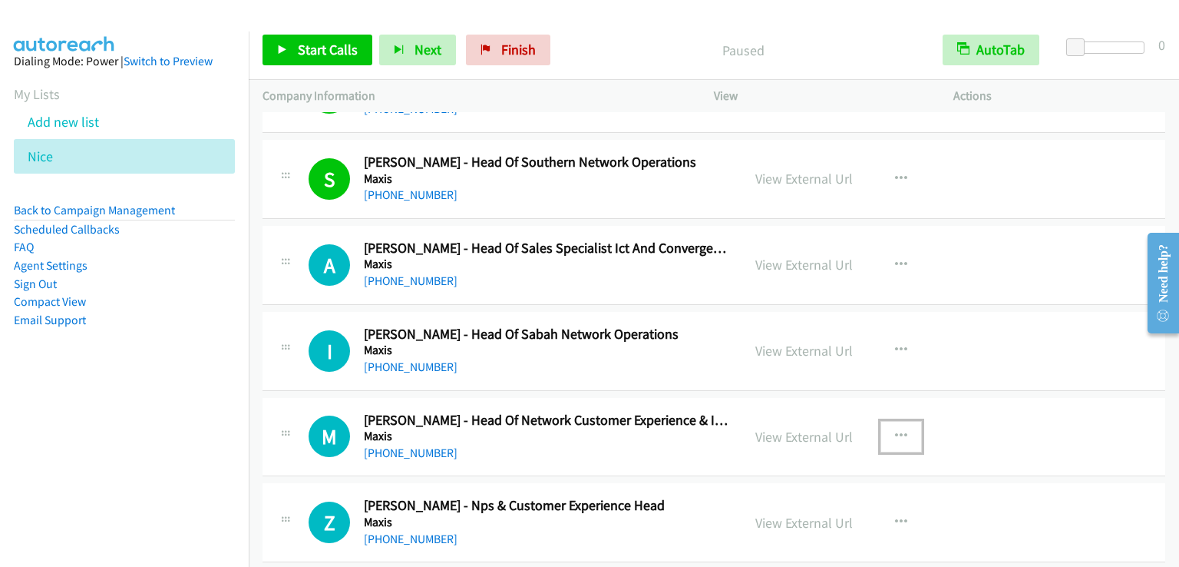
click at [898, 430] on icon "button" at bounding box center [901, 436] width 12 height 12
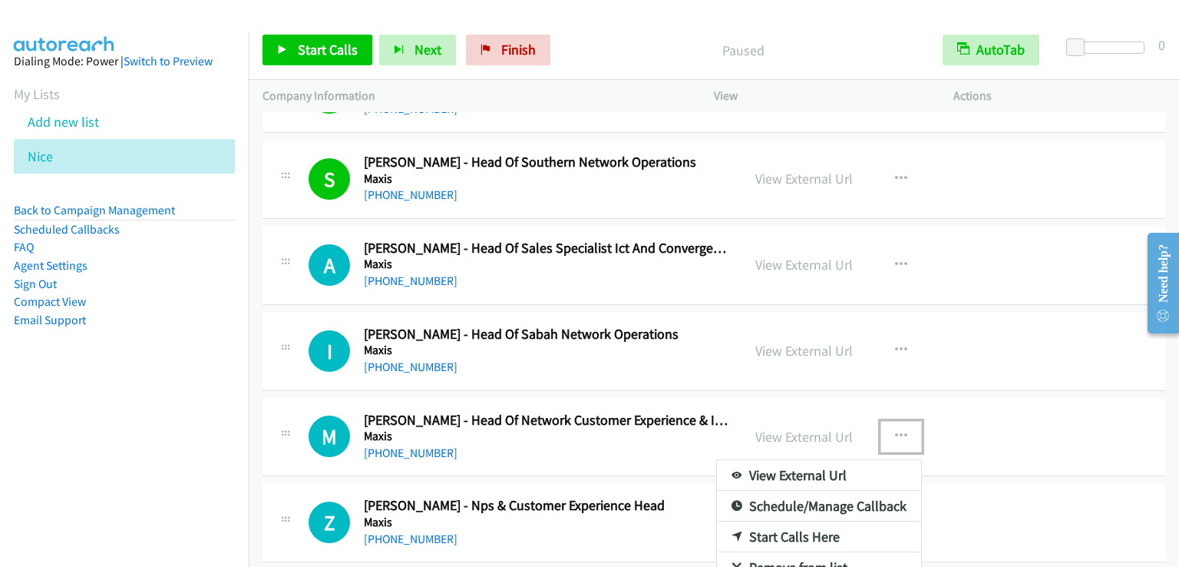
click at [807, 531] on link "Start Calls Here" at bounding box center [819, 536] width 204 height 31
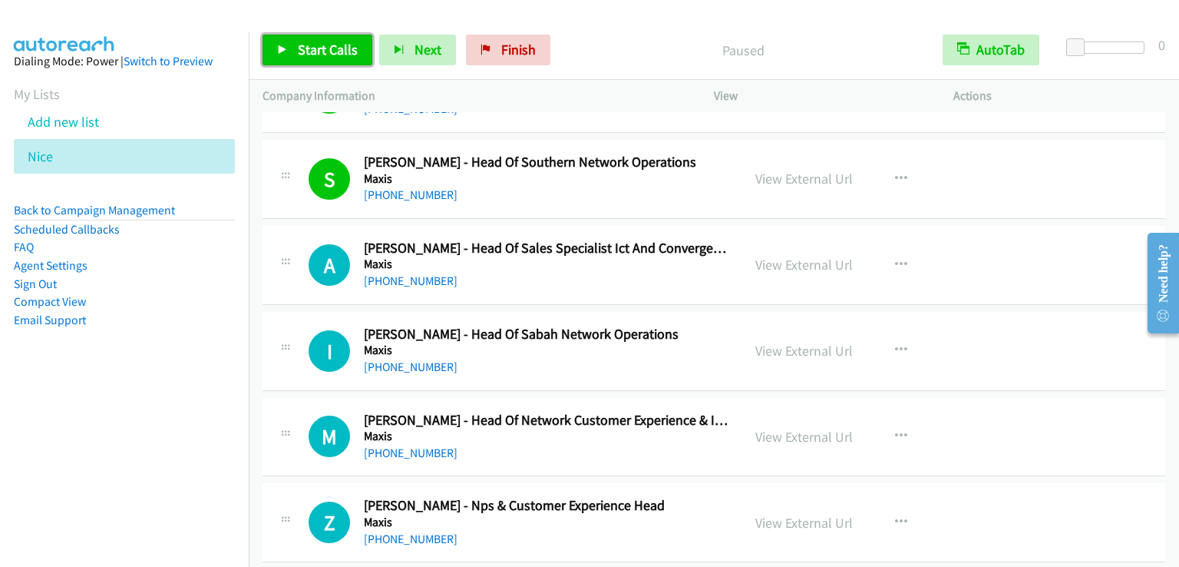
click at [341, 53] on span "Start Calls" at bounding box center [328, 50] width 60 height 18
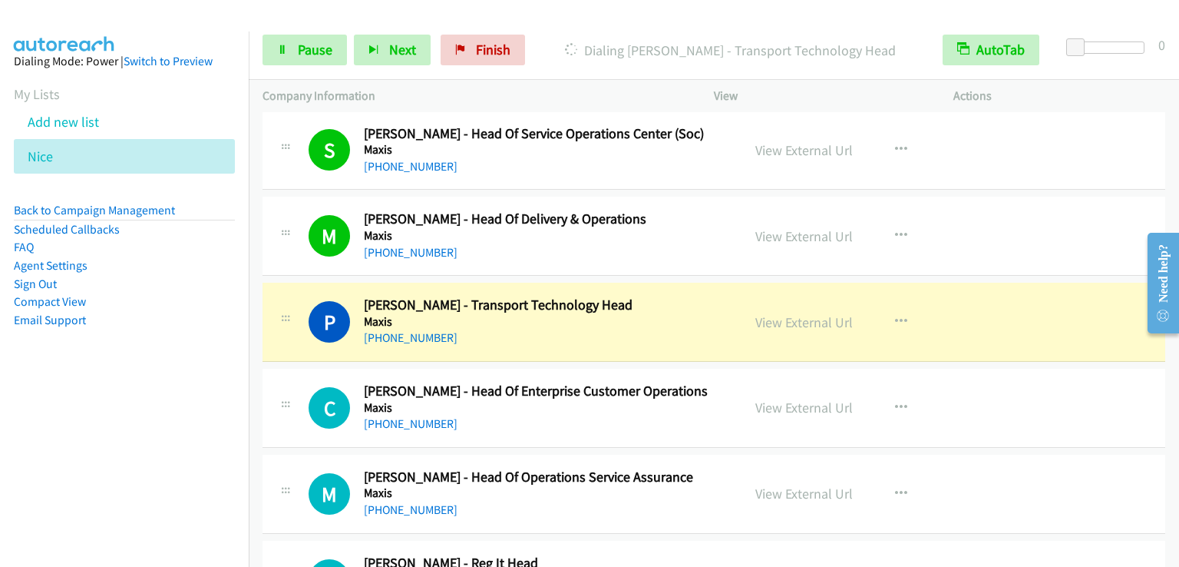
scroll to position [4684, 0]
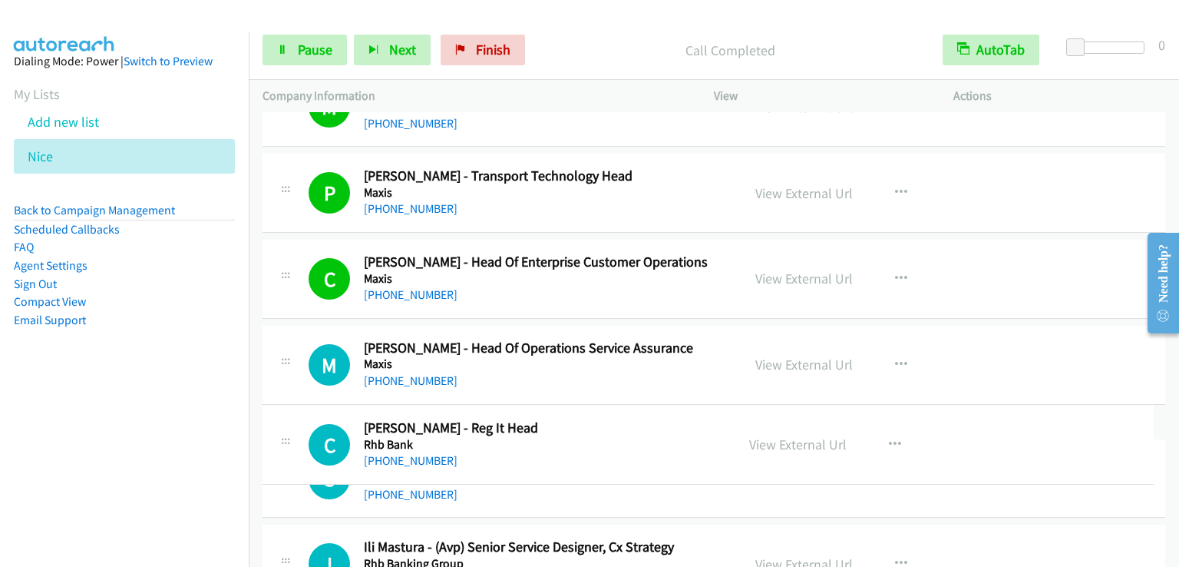
drag, startPoint x: 531, startPoint y: 422, endPoint x: 461, endPoint y: 425, distance: 69.9
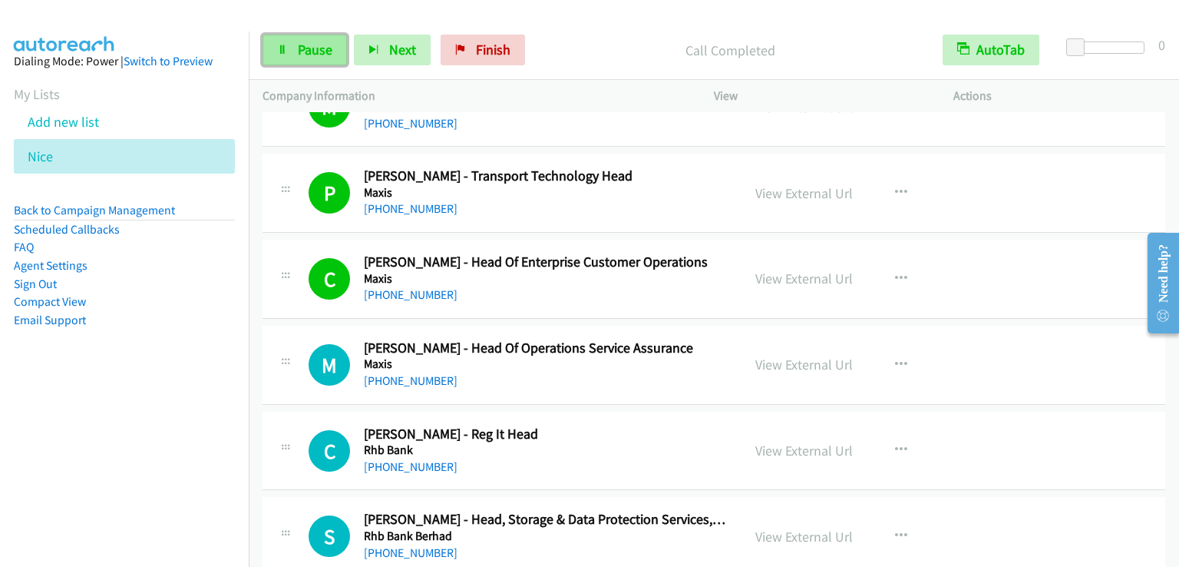
click at [308, 52] on span "Pause" at bounding box center [315, 50] width 35 height 18
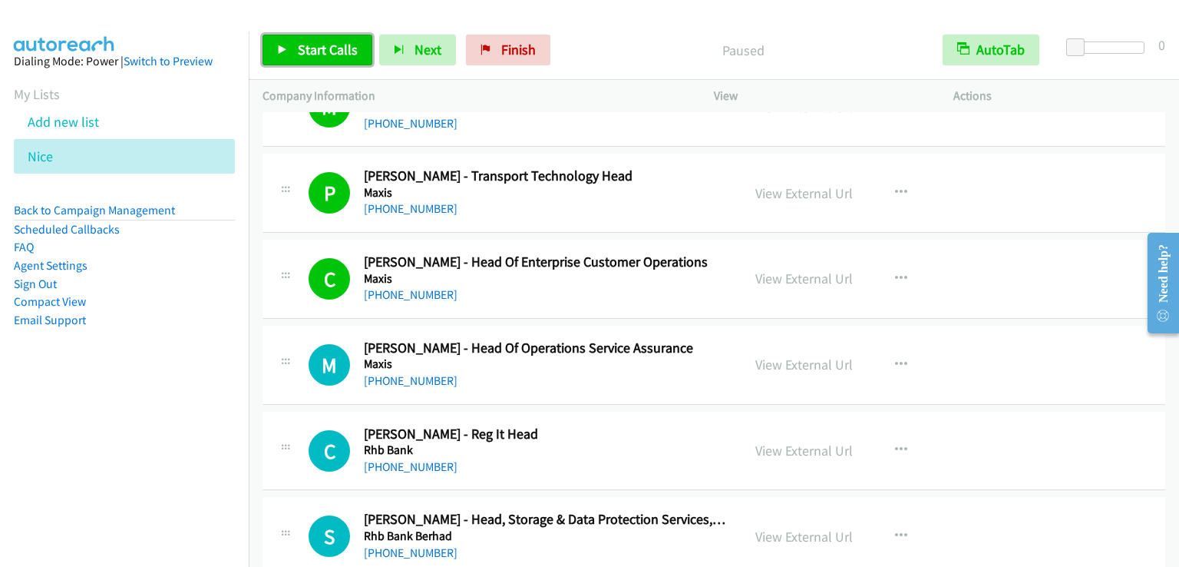
click at [308, 52] on span "Start Calls" at bounding box center [328, 50] width 60 height 18
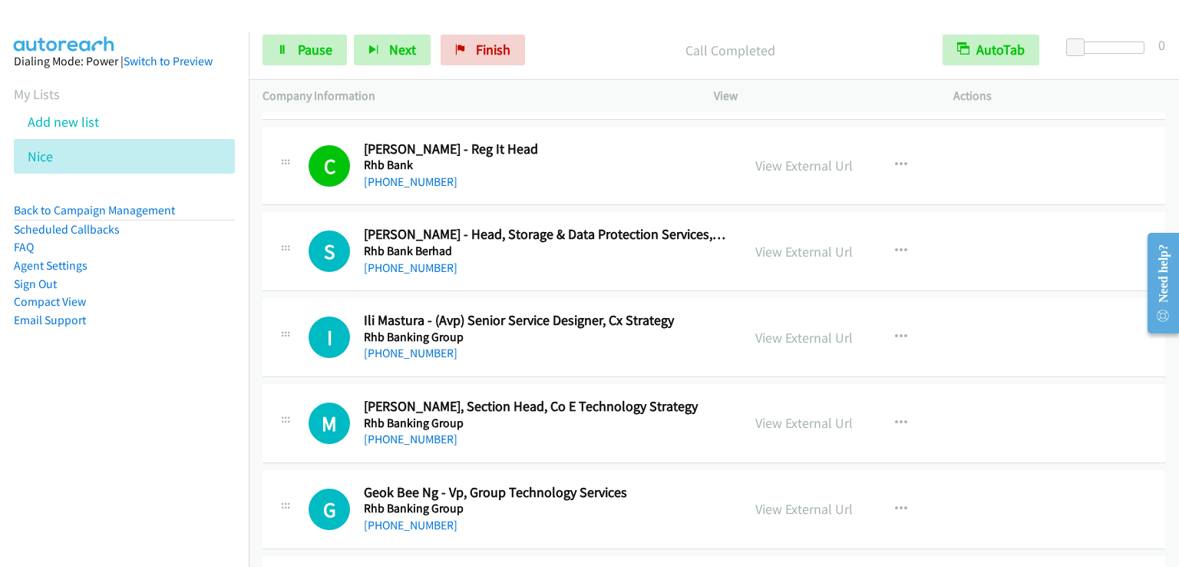
scroll to position [4914, 0]
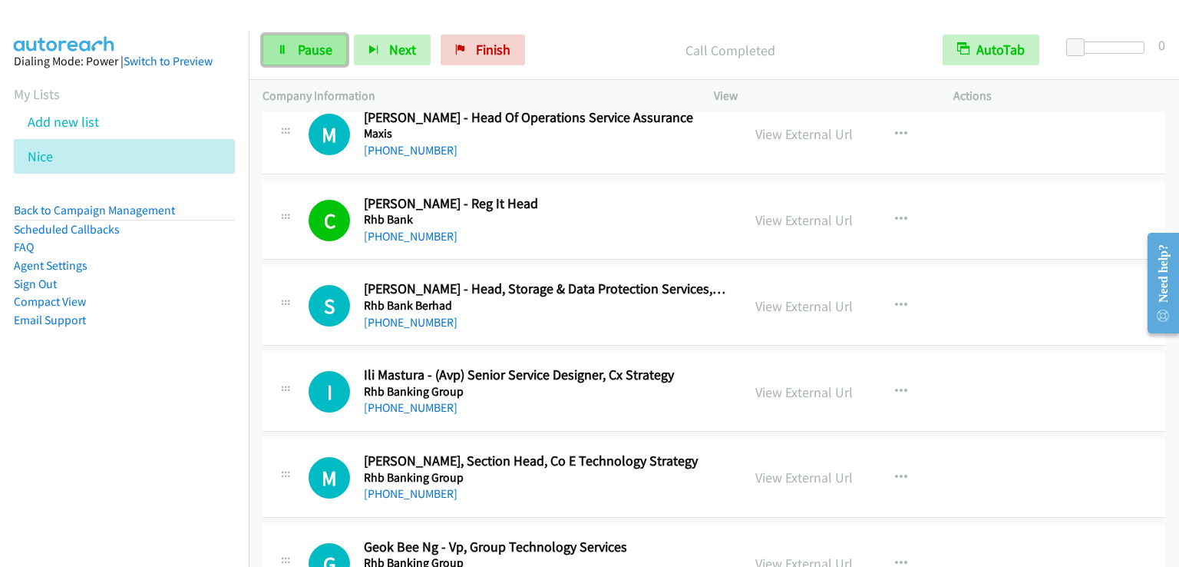
click at [322, 46] on span "Pause" at bounding box center [315, 50] width 35 height 18
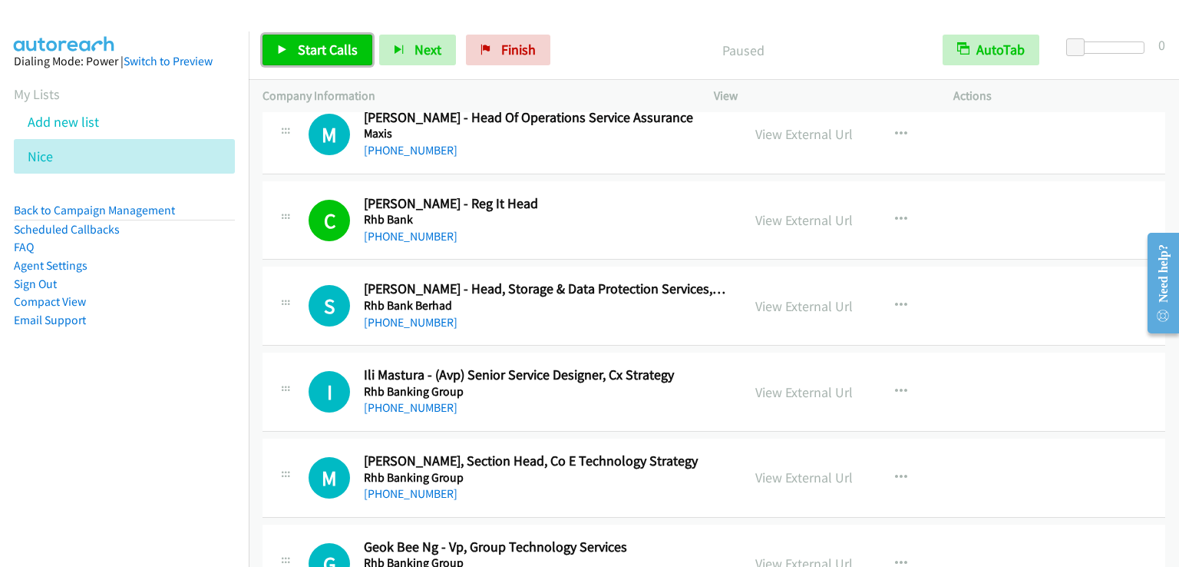
click at [322, 46] on span "Start Calls" at bounding box center [328, 50] width 60 height 18
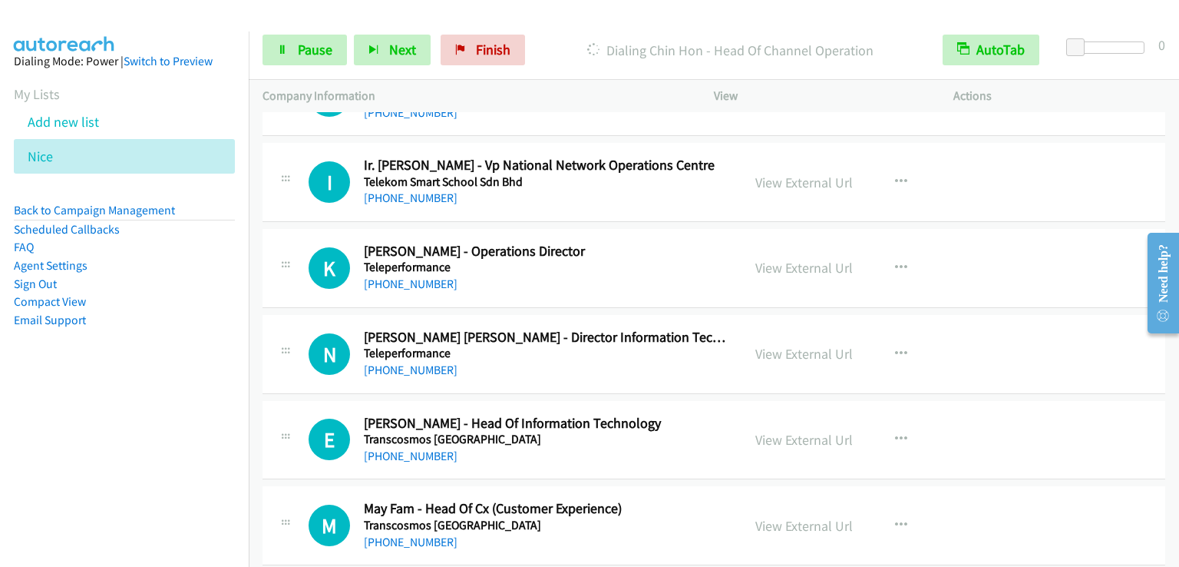
scroll to position [8392, 0]
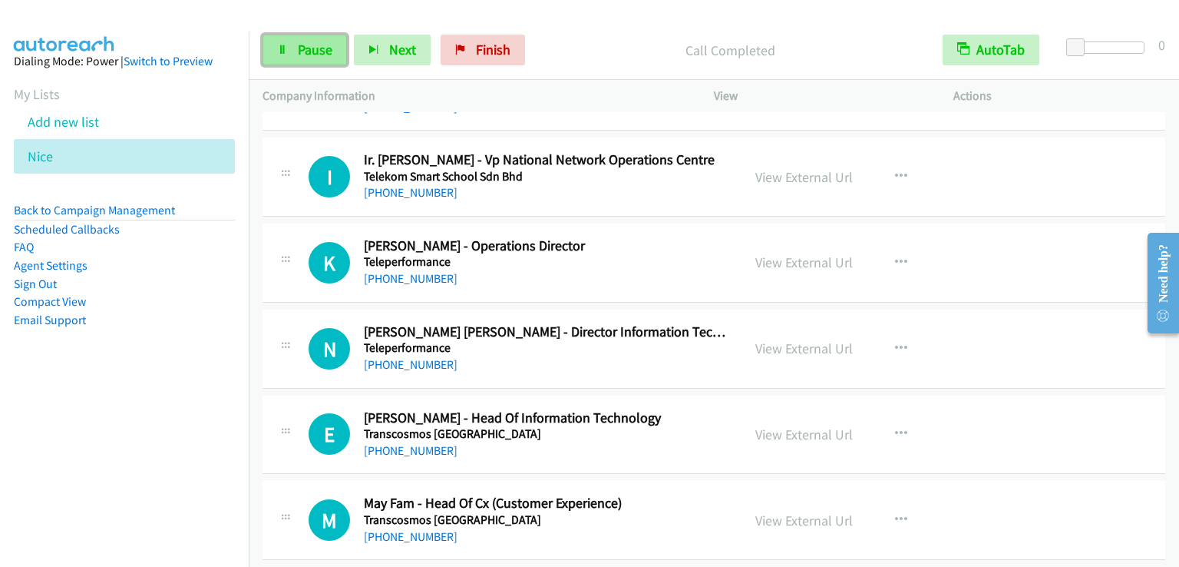
click at [300, 57] on span "Pause" at bounding box center [315, 50] width 35 height 18
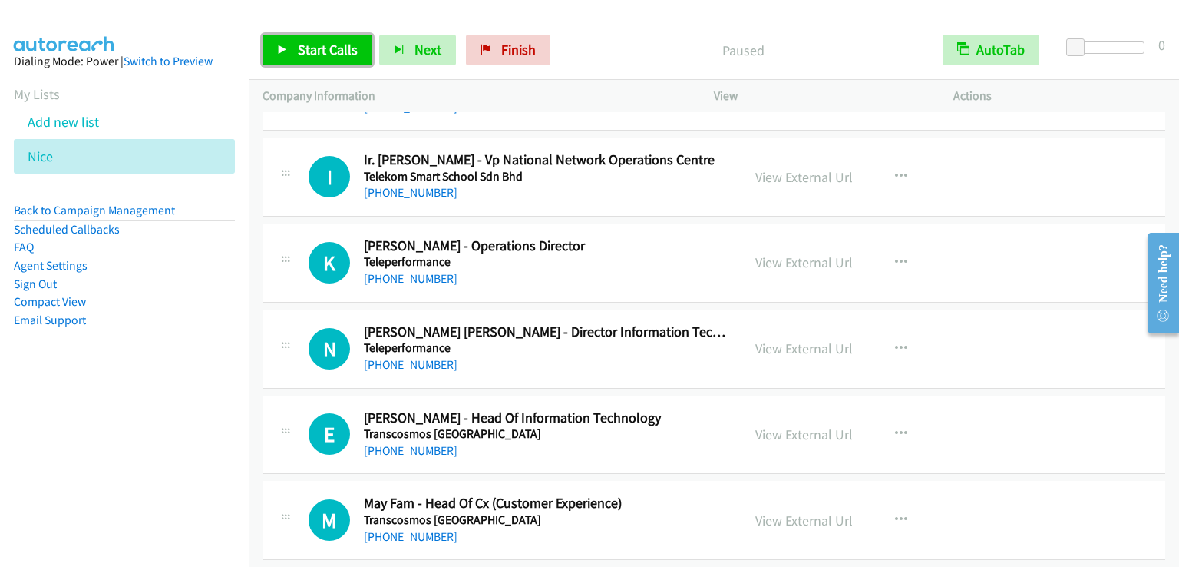
click at [300, 57] on span "Start Calls" at bounding box center [328, 50] width 60 height 18
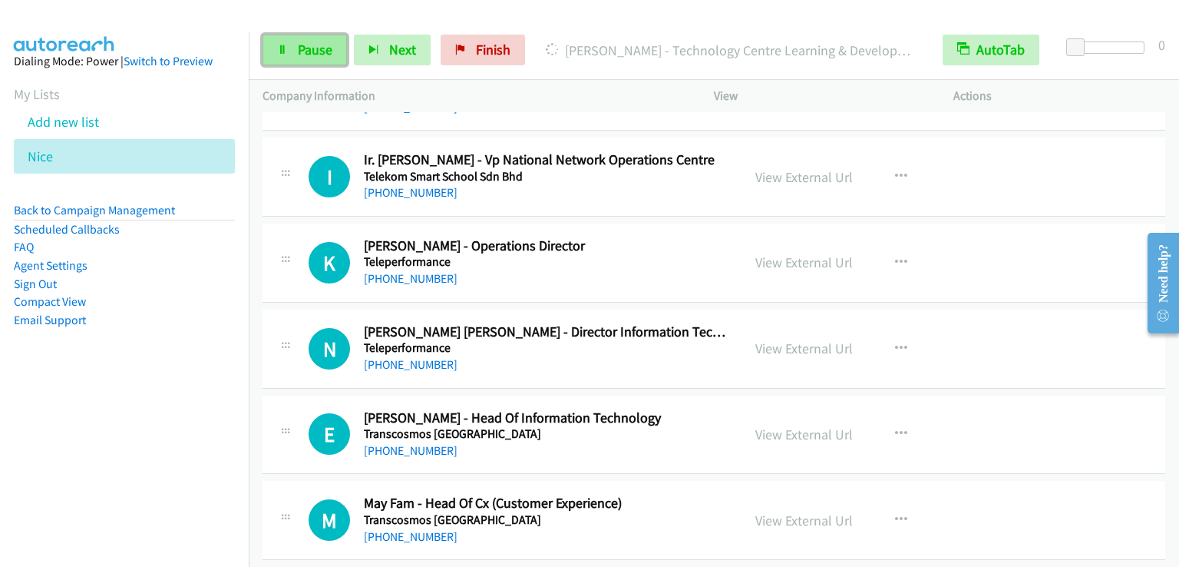
click at [289, 50] on link "Pause" at bounding box center [305, 50] width 84 height 31
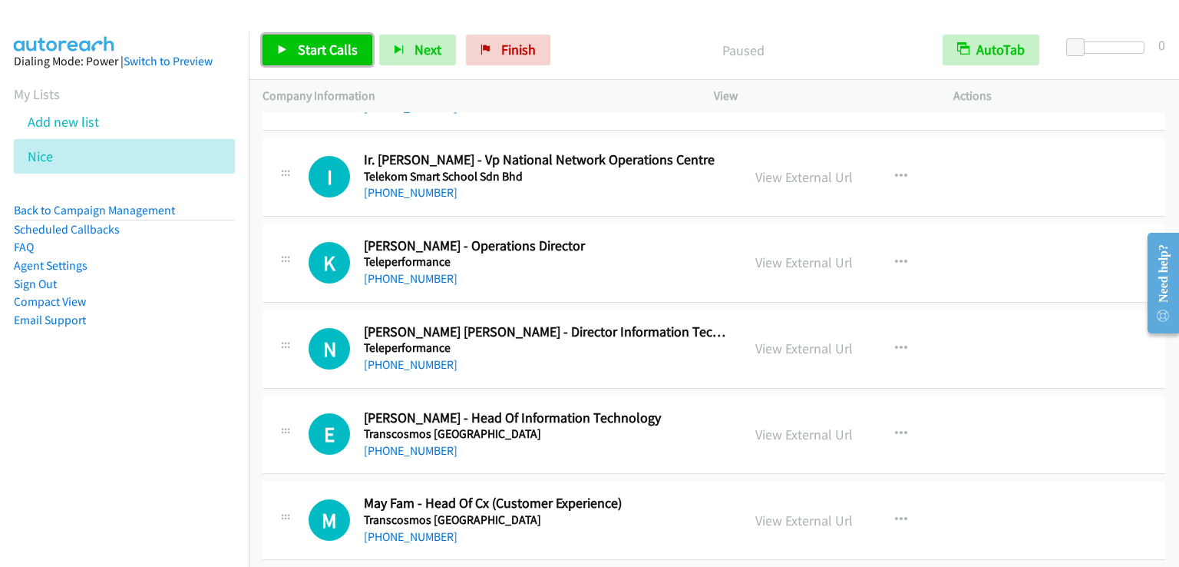
click at [289, 50] on link "Start Calls" at bounding box center [318, 50] width 110 height 31
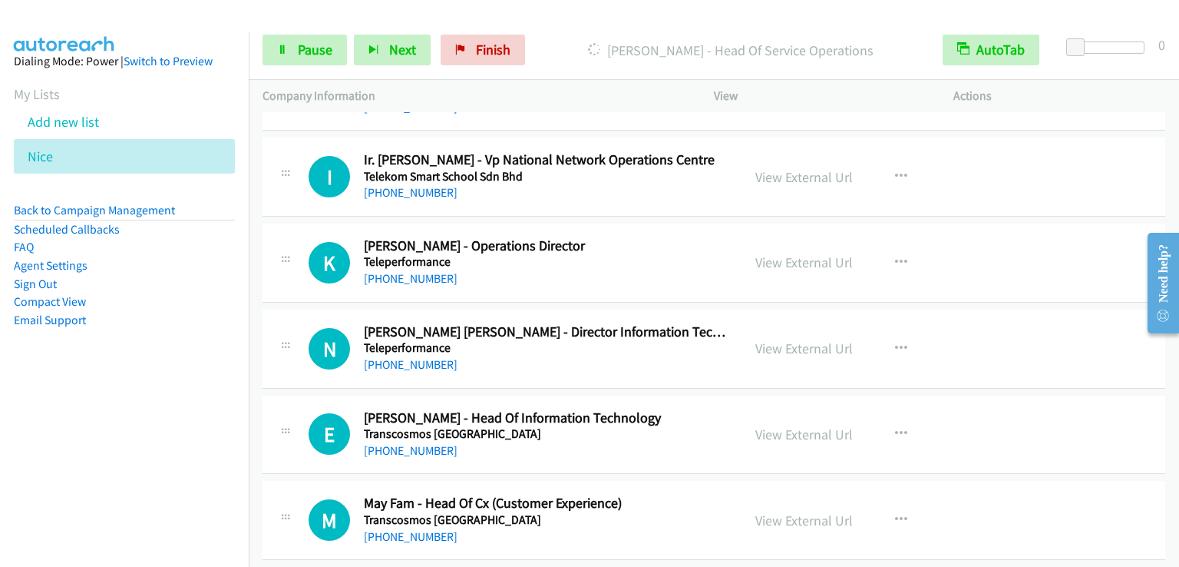
click at [73, 493] on nav "Dialing Mode: Power | Switch to Preview My Lists Add new list [GEOGRAPHIC_DATA]…" at bounding box center [125, 314] width 250 height 567
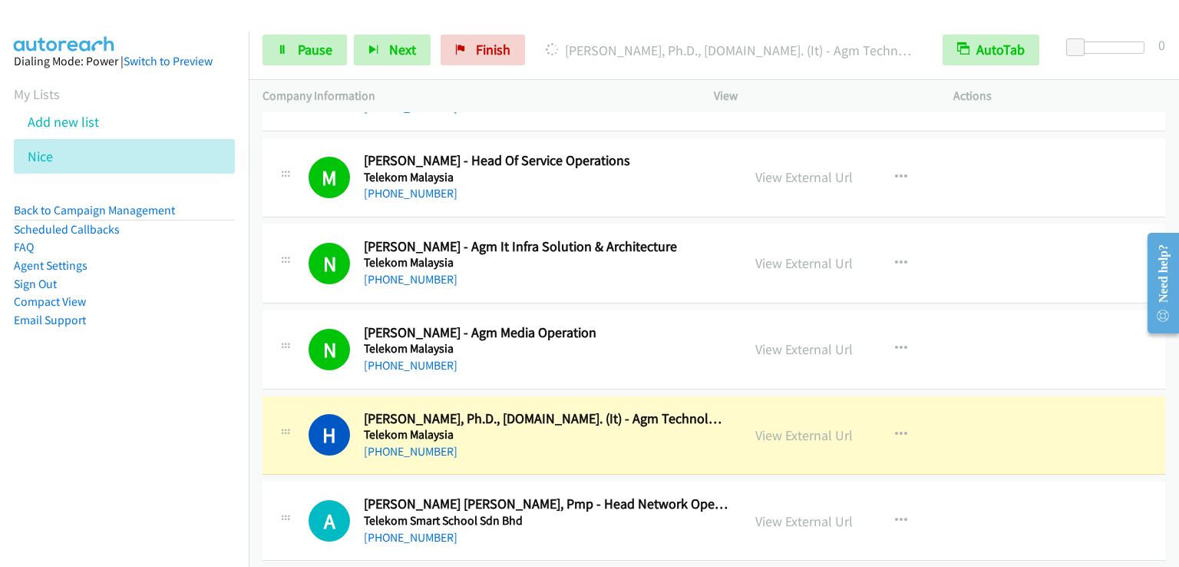
scroll to position [8085, 0]
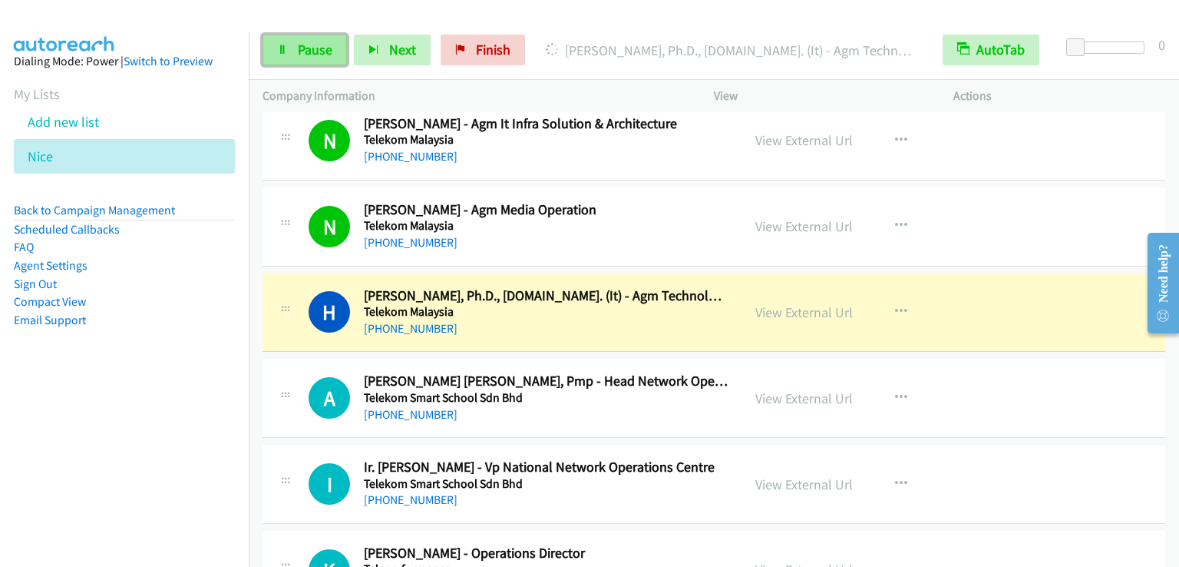
click at [307, 37] on link "Pause" at bounding box center [305, 50] width 84 height 31
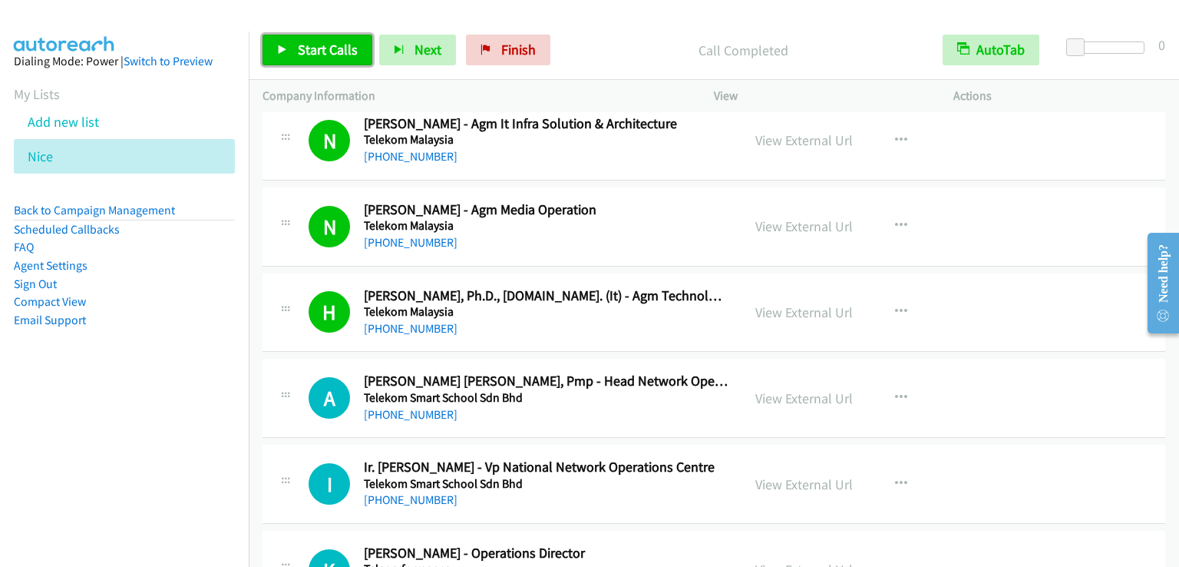
click at [313, 48] on span "Start Calls" at bounding box center [328, 50] width 60 height 18
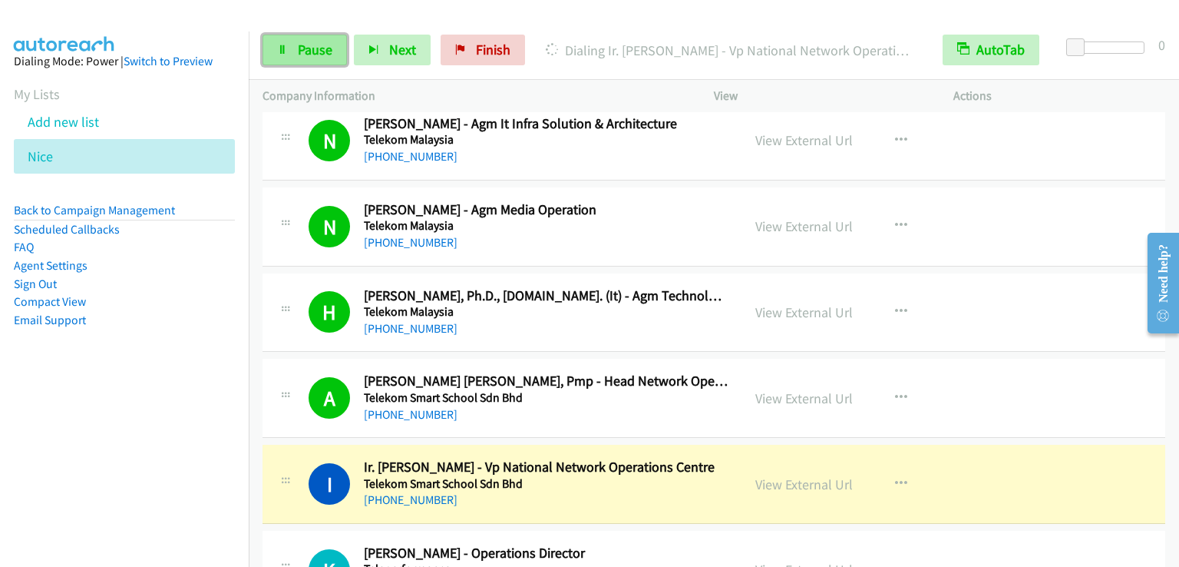
click at [332, 48] on link "Pause" at bounding box center [305, 50] width 84 height 31
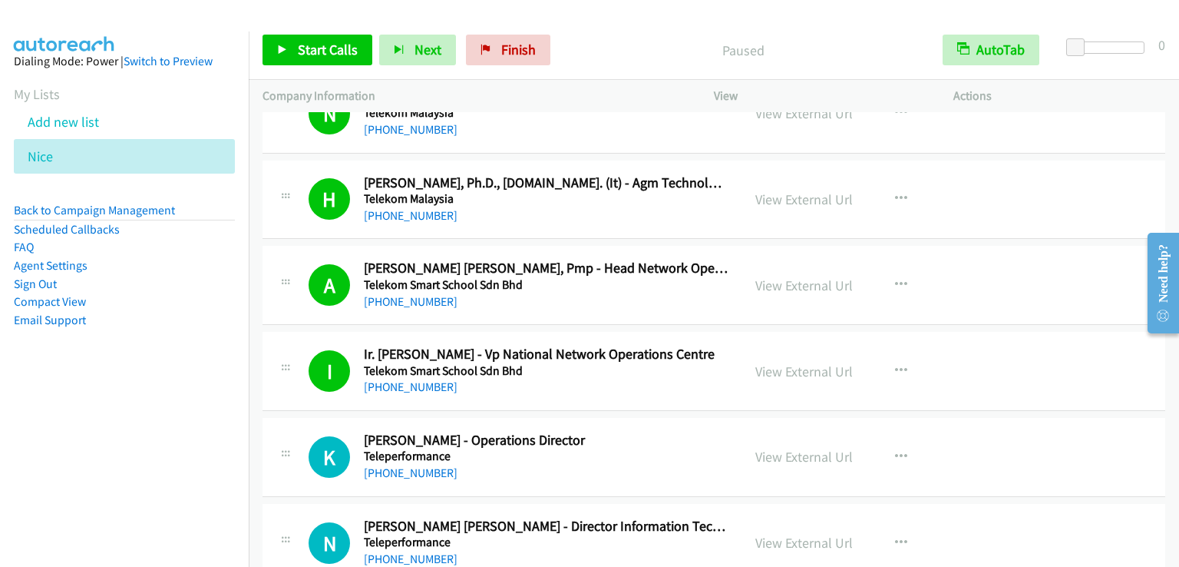
scroll to position [8162, 0]
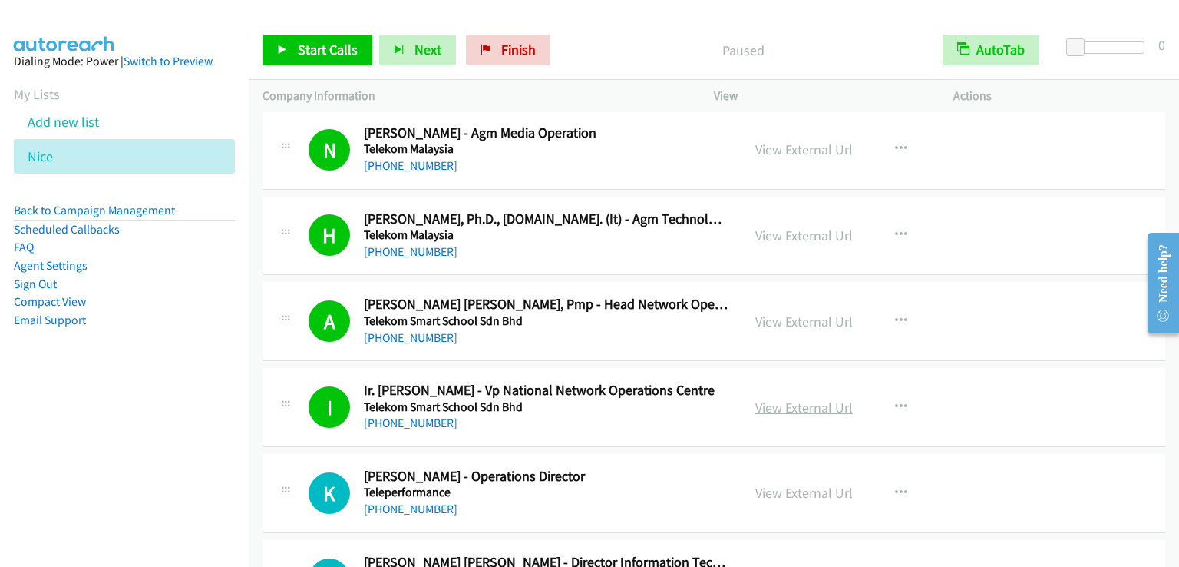
click at [806, 399] on link "View External Url" at bounding box center [805, 408] width 98 height 18
click at [301, 53] on span "Start Calls" at bounding box center [328, 50] width 60 height 18
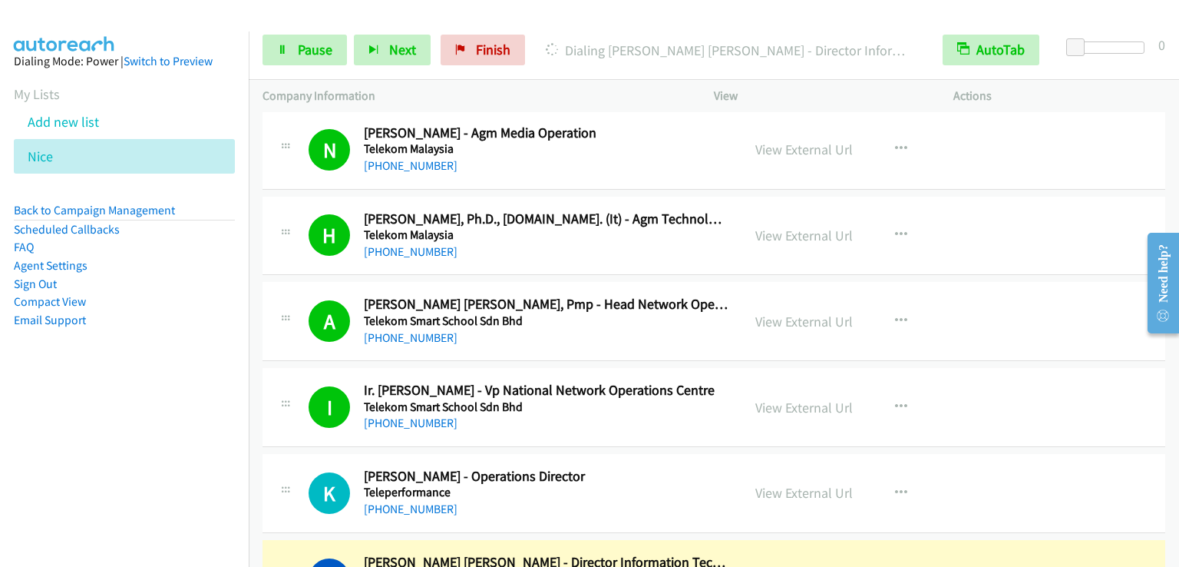
click at [38, 411] on nav "Dialing Mode: Power | Switch to Preview My Lists Add new list [GEOGRAPHIC_DATA]…" at bounding box center [125, 314] width 250 height 567
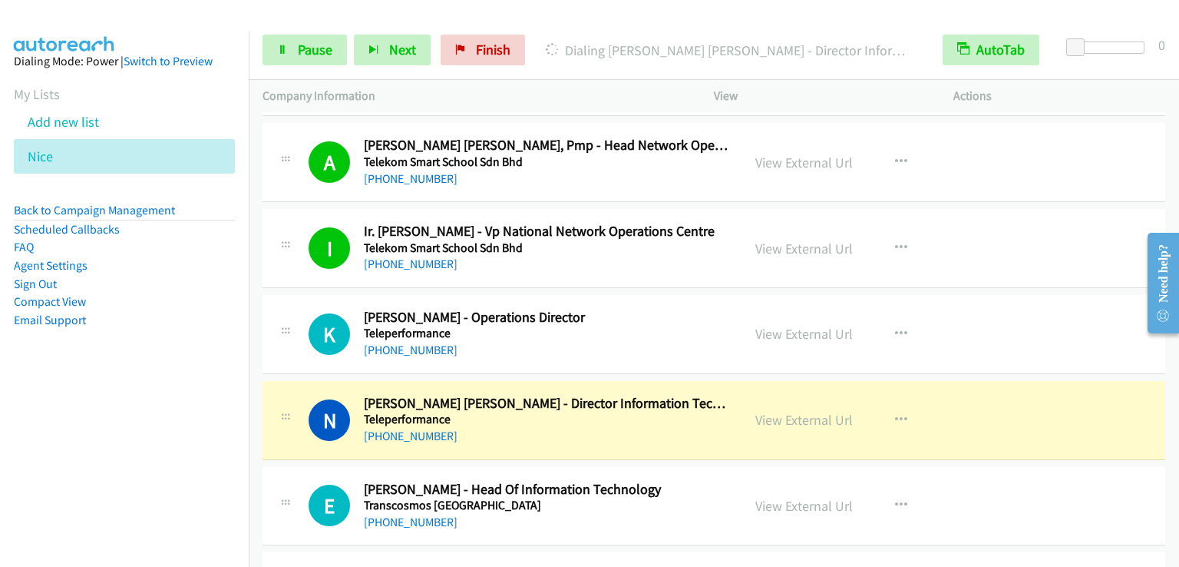
scroll to position [8315, 0]
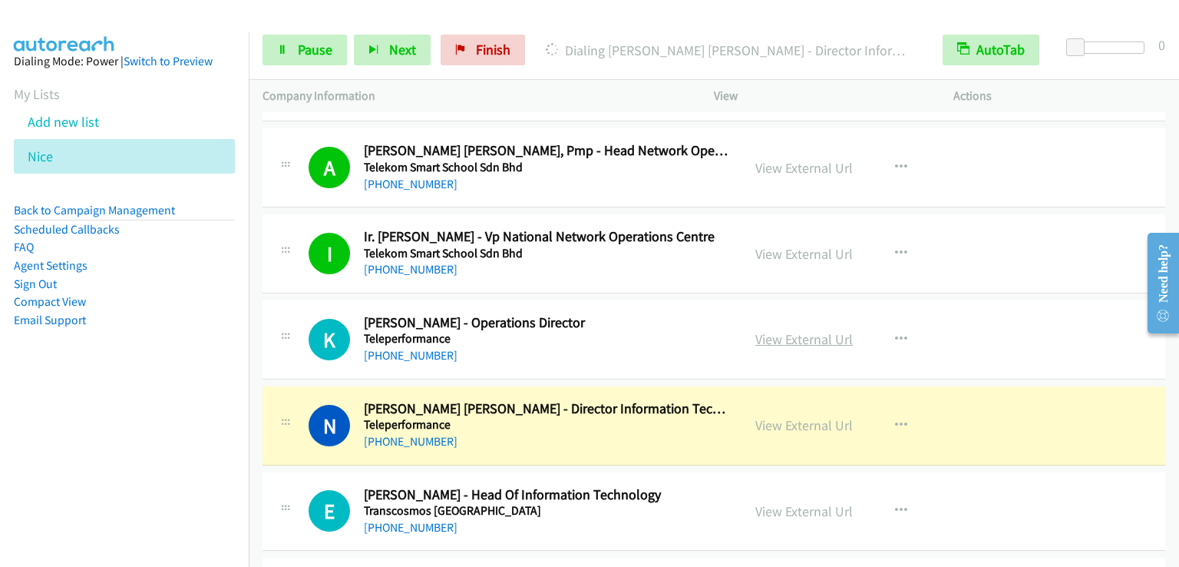
click at [791, 330] on link "View External Url" at bounding box center [805, 339] width 98 height 18
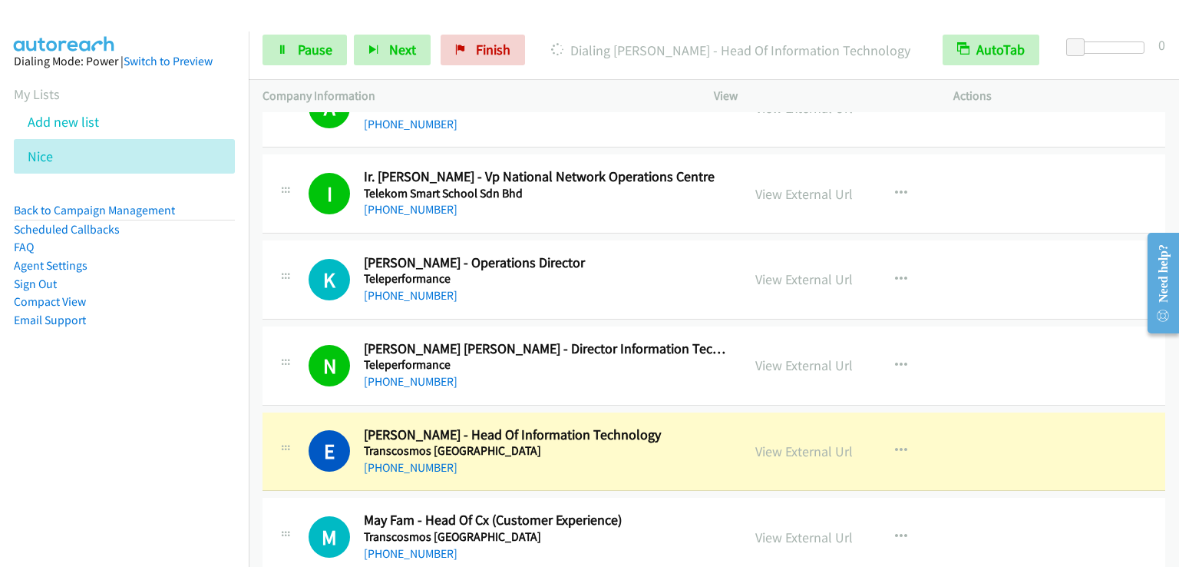
scroll to position [8392, 0]
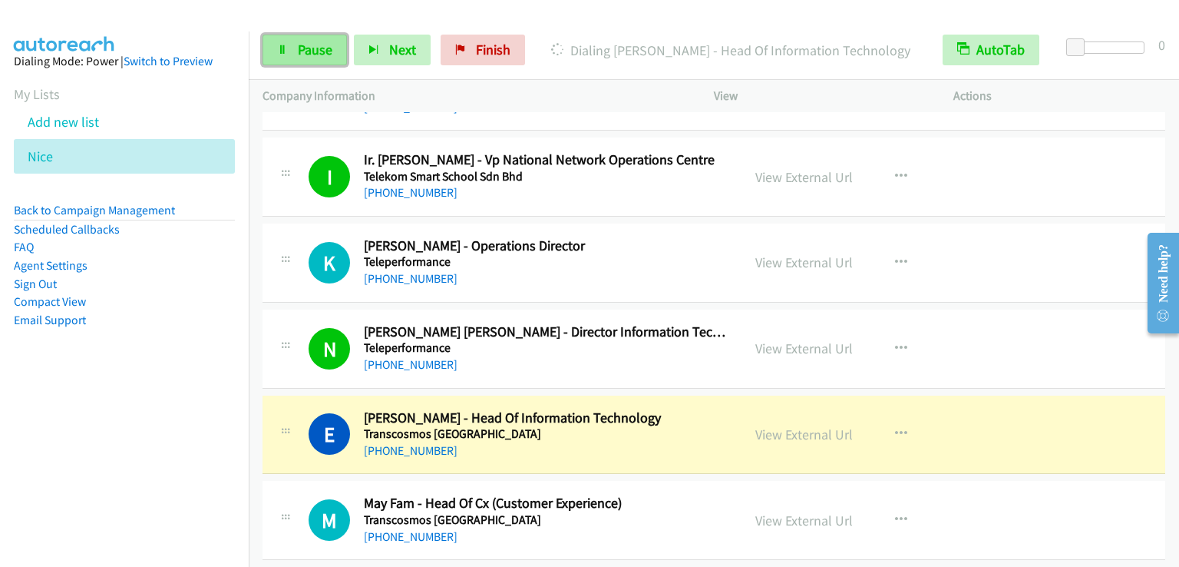
click at [289, 48] on link "Pause" at bounding box center [305, 50] width 84 height 31
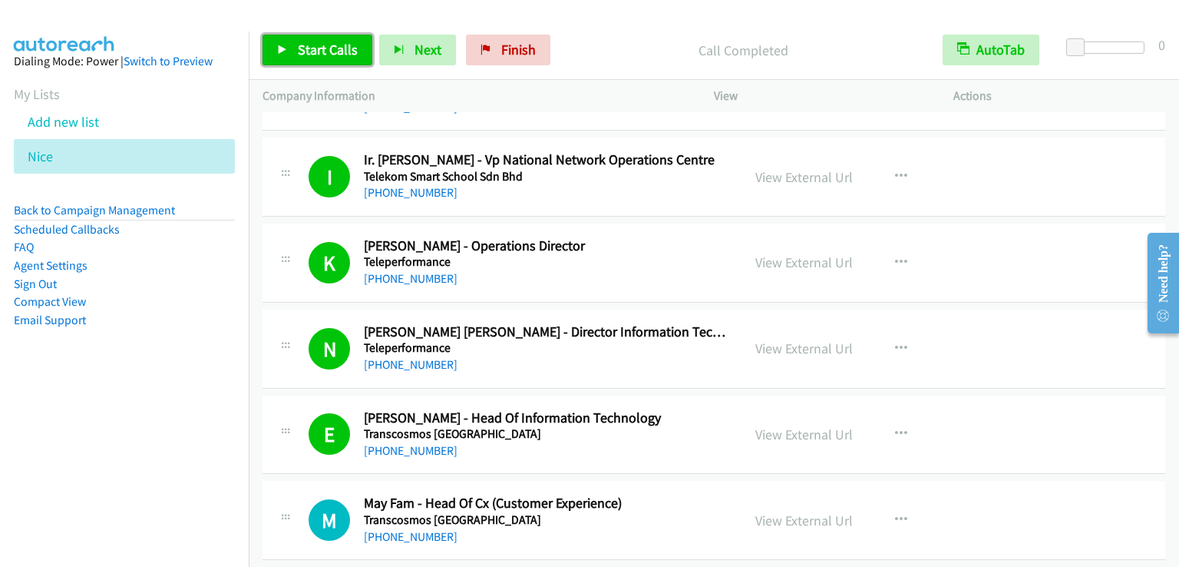
click at [318, 50] on span "Start Calls" at bounding box center [328, 50] width 60 height 18
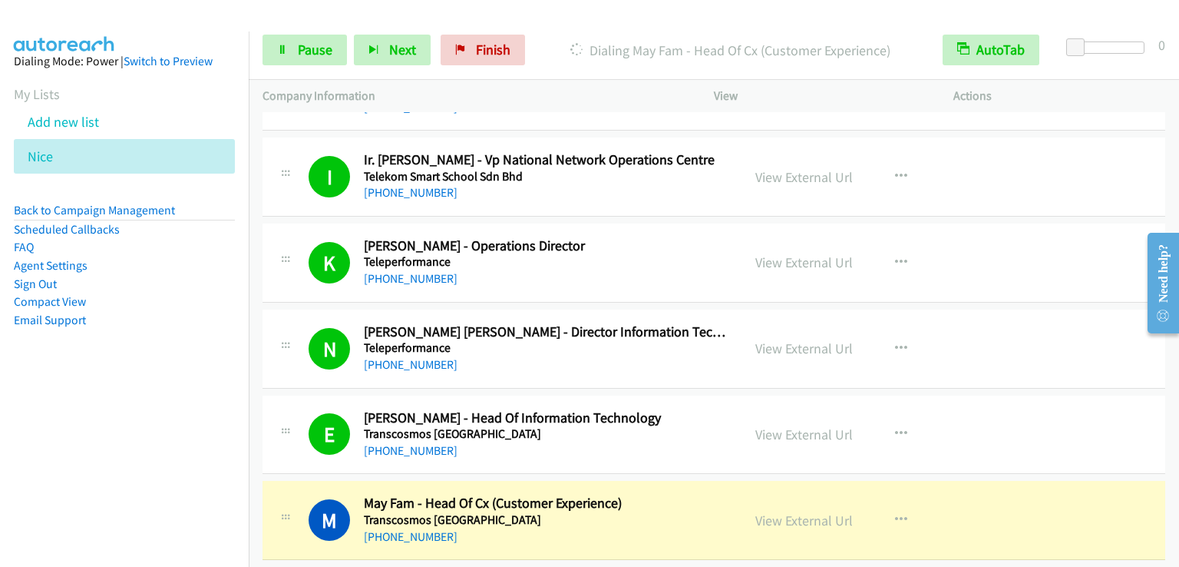
scroll to position [8389, 0]
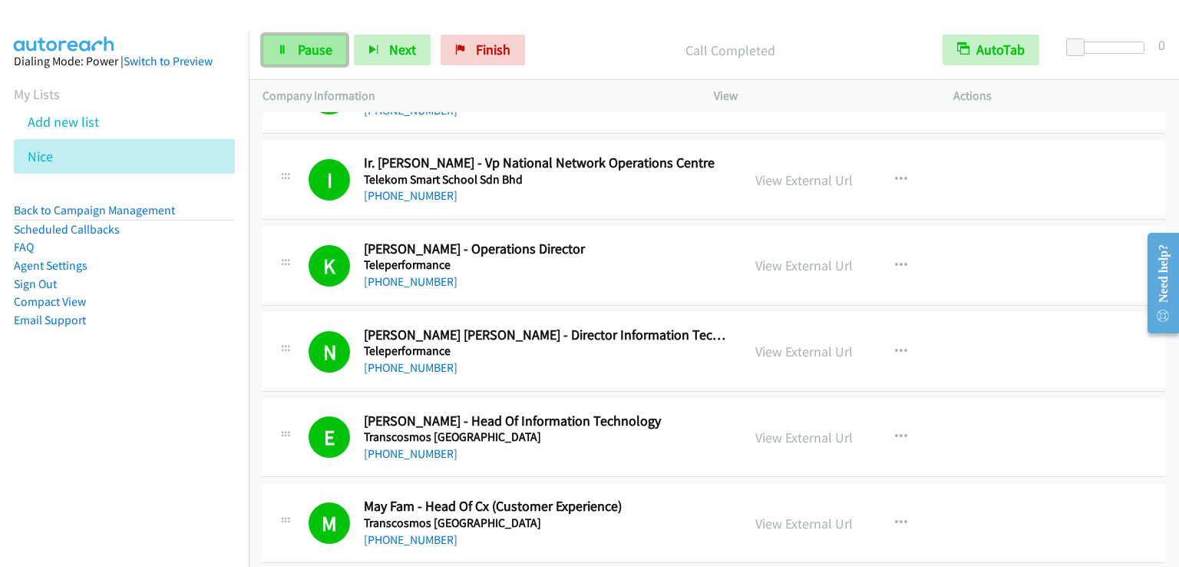
click at [303, 58] on link "Pause" at bounding box center [305, 50] width 84 height 31
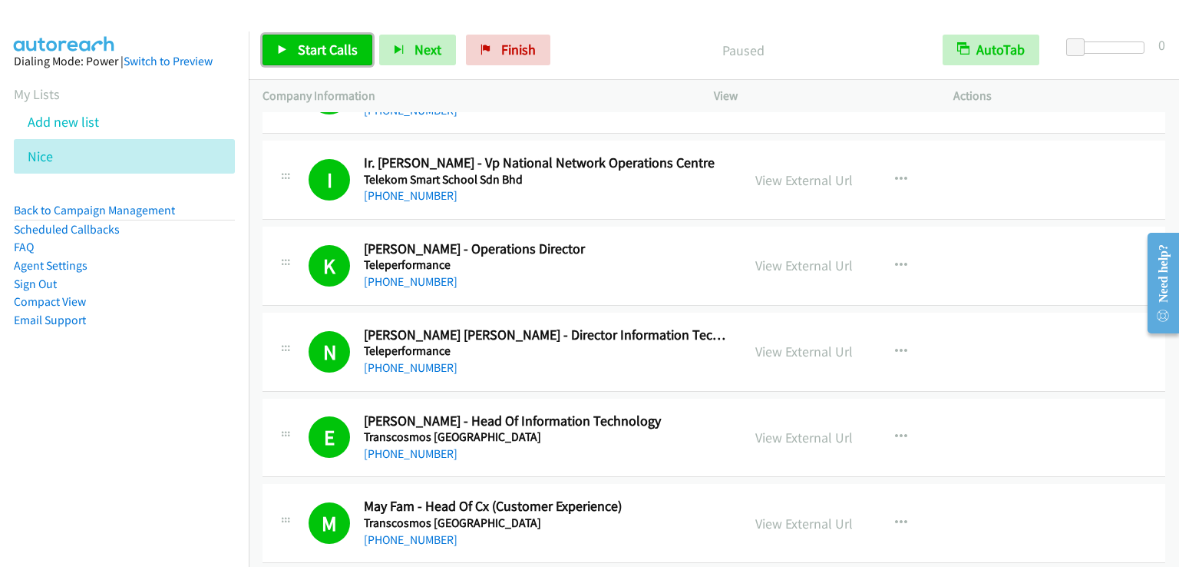
click at [303, 58] on link "Start Calls" at bounding box center [318, 50] width 110 height 31
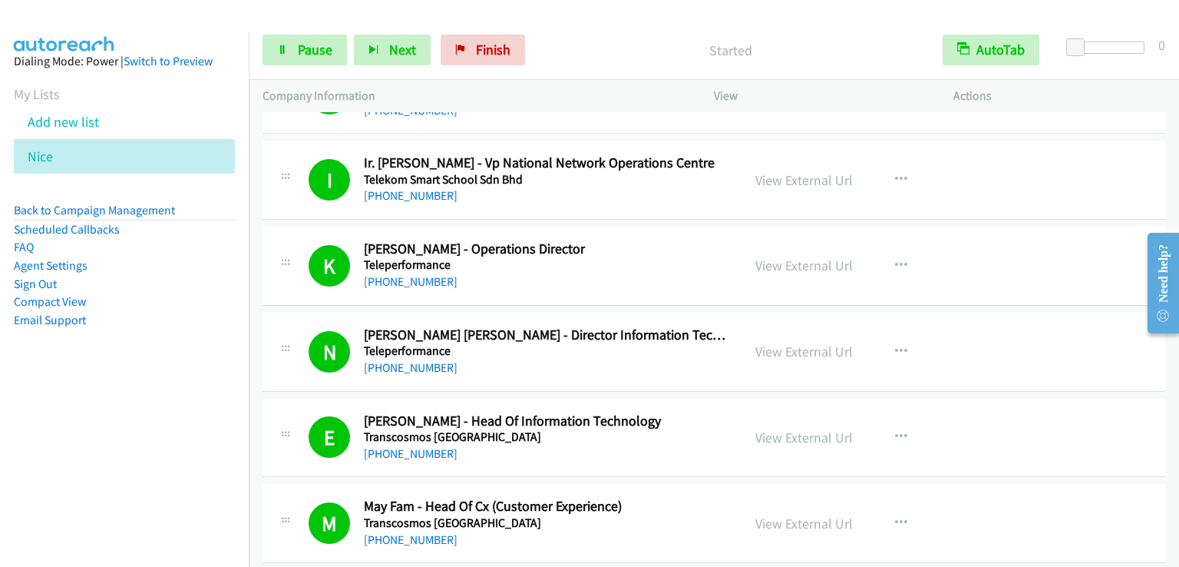
click at [130, 458] on nav "Dialing Mode: Power | Switch to Preview My Lists Add new list [GEOGRAPHIC_DATA]…" at bounding box center [125, 314] width 250 height 567
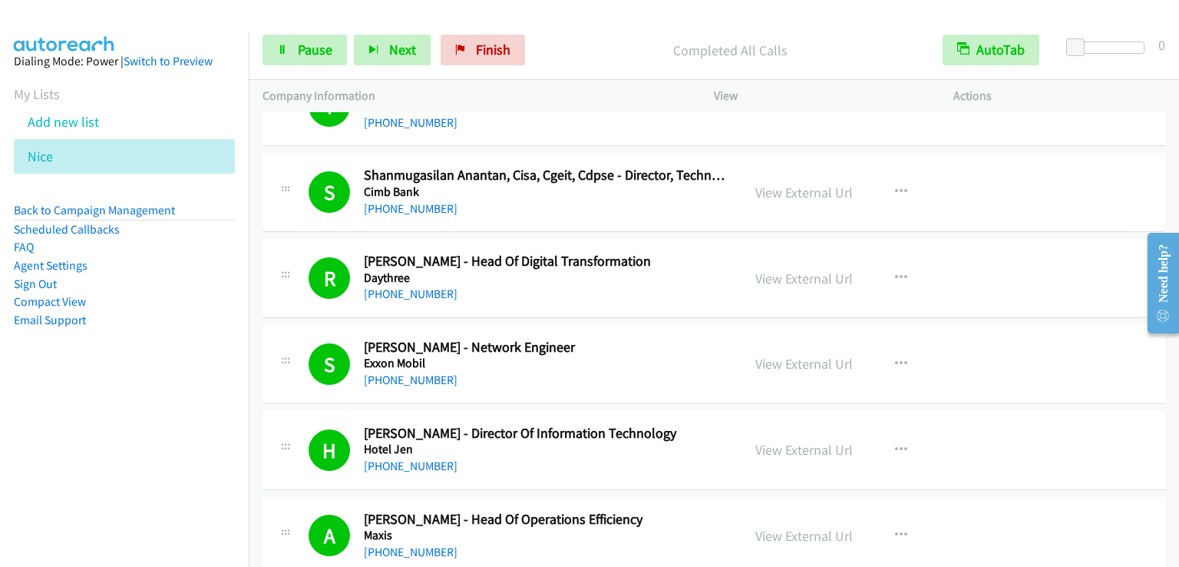
scroll to position [1434, 0]
